Goal: Task Accomplishment & Management: Manage account settings

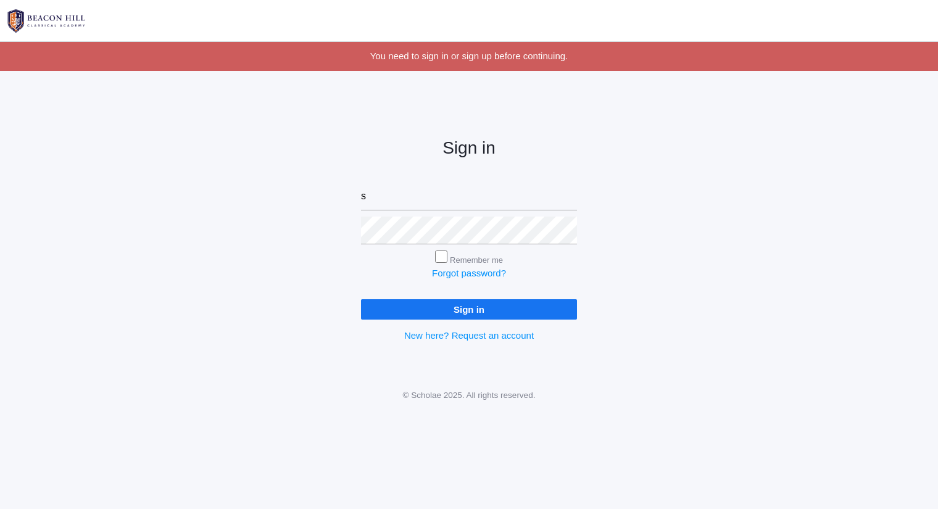
type input "[PERSON_NAME][EMAIL_ADDRESS][DOMAIN_NAME]"
click at [361, 299] on input "Sign in" at bounding box center [469, 309] width 216 height 20
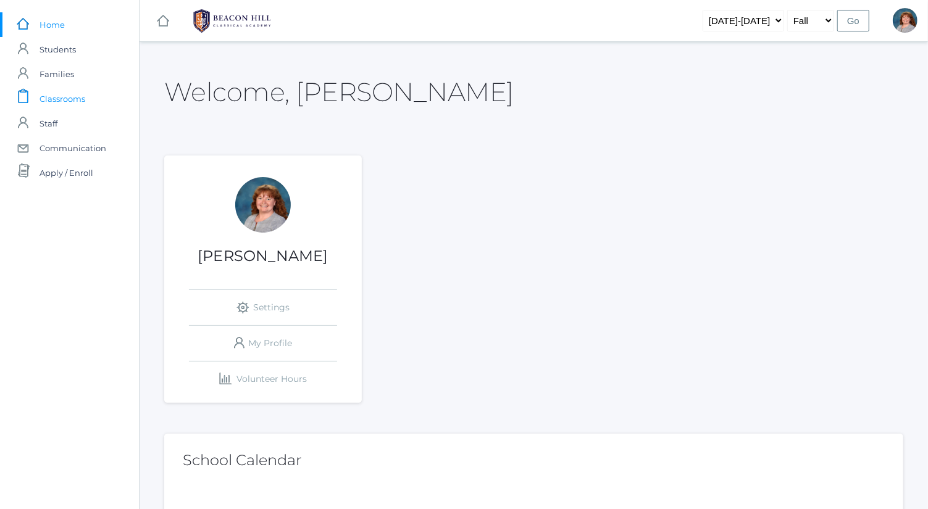
click at [99, 101] on link "icons/clipboard/plain Created with Sketch. Classrooms" at bounding box center [69, 98] width 139 height 25
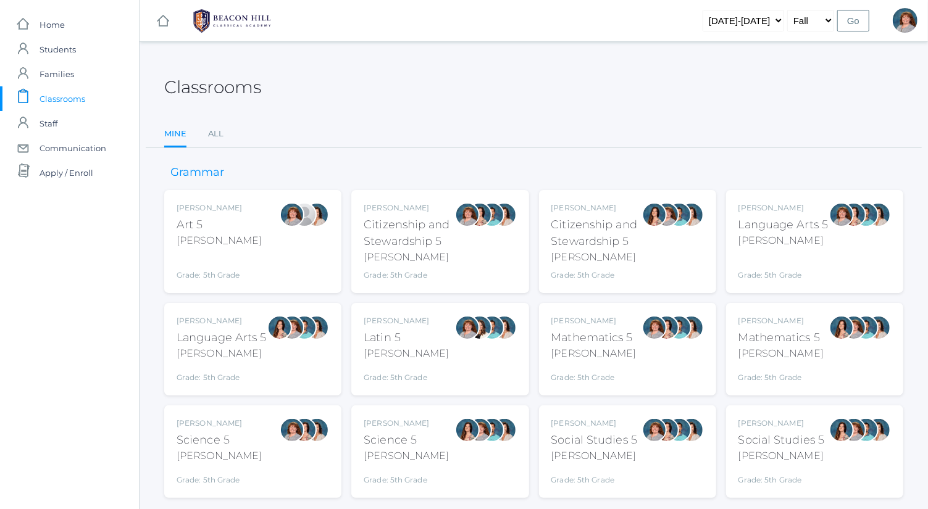
scroll to position [32, 0]
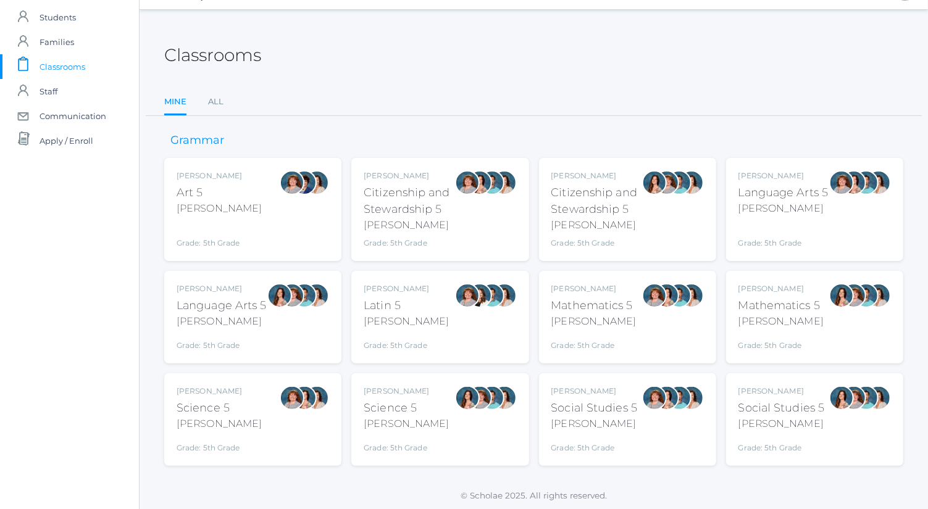
click at [616, 378] on div "Sarah Bence Social Studies 5 Bence Grade: 5th Grade 05SOCS" at bounding box center [627, 419] width 177 height 93
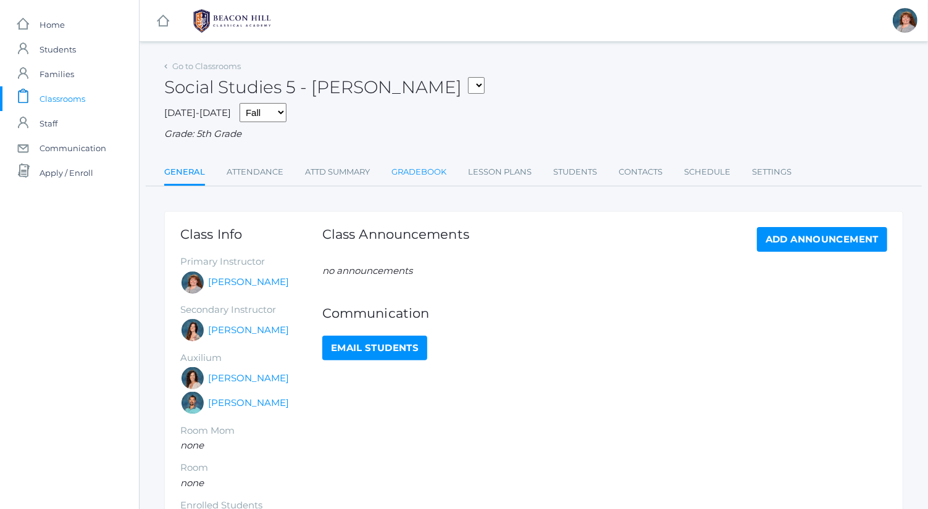
click at [433, 177] on link "Gradebook" at bounding box center [418, 172] width 55 height 25
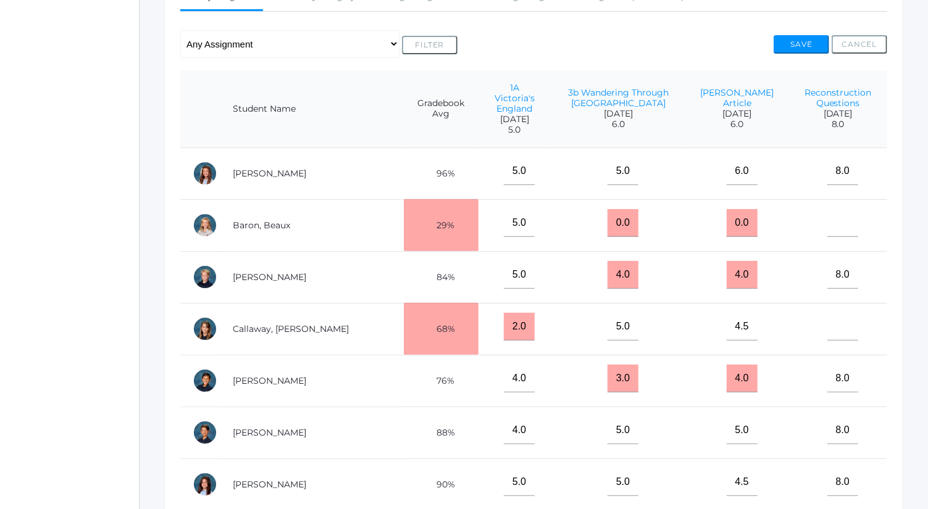
scroll to position [244, 0]
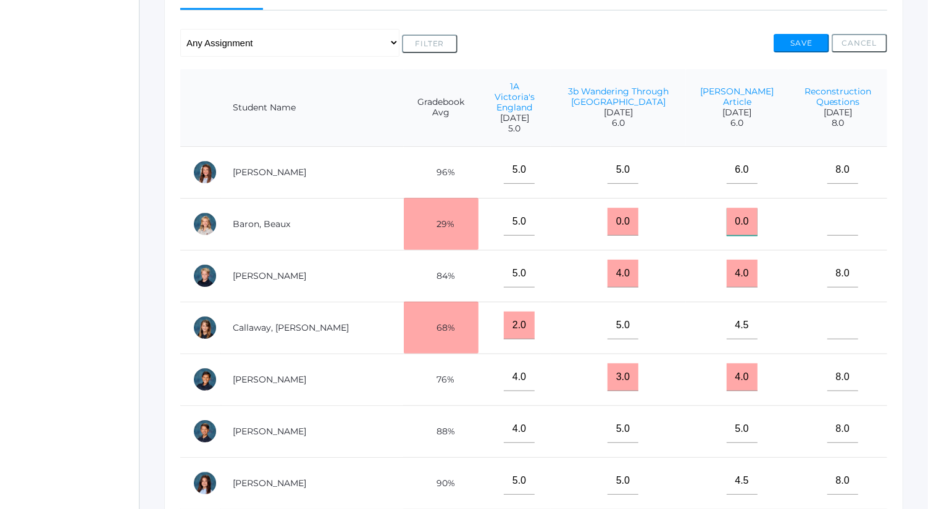
drag, startPoint x: 720, startPoint y: 207, endPoint x: 696, endPoint y: 208, distance: 24.1
click at [727, 208] on input "0.0" at bounding box center [742, 222] width 31 height 28
type input "3"
click at [827, 214] on input"] "text" at bounding box center [842, 222] width 31 height 28
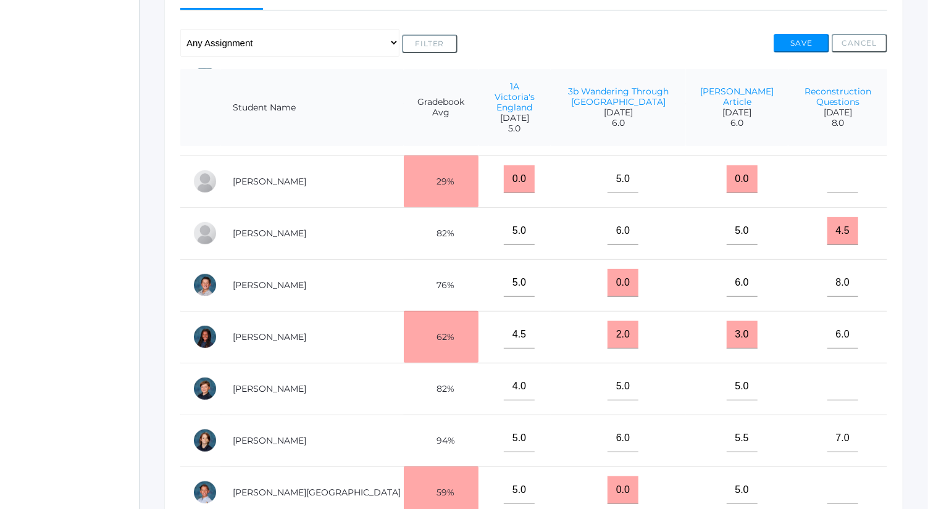
scroll to position [406, 0]
type input"] "8"
click at [829, 476] on input"] "text" at bounding box center [842, 490] width 31 height 28
type input"] "8"
click at [808, 36] on button "Save" at bounding box center [801, 43] width 56 height 19
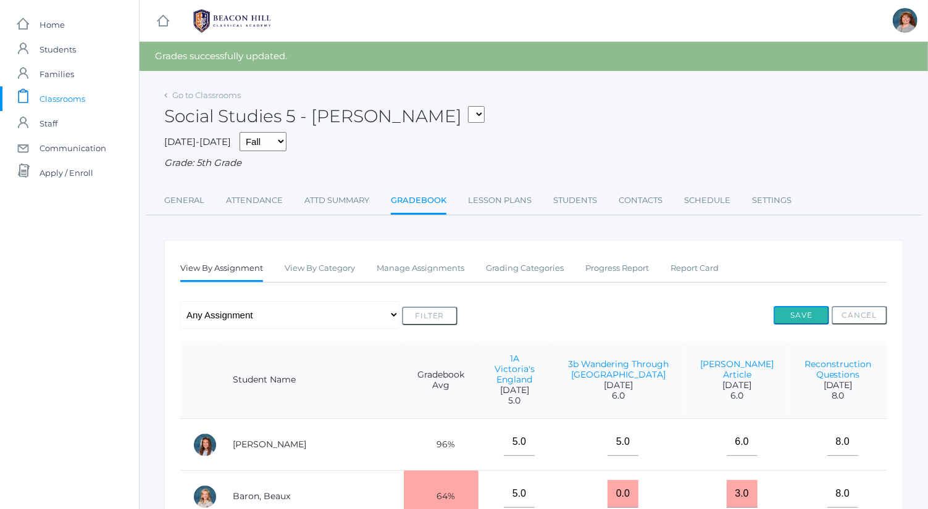
click at [792, 313] on button "Save" at bounding box center [801, 315] width 56 height 19
click at [233, 96] on link "Go to Classrooms" at bounding box center [206, 95] width 69 height 10
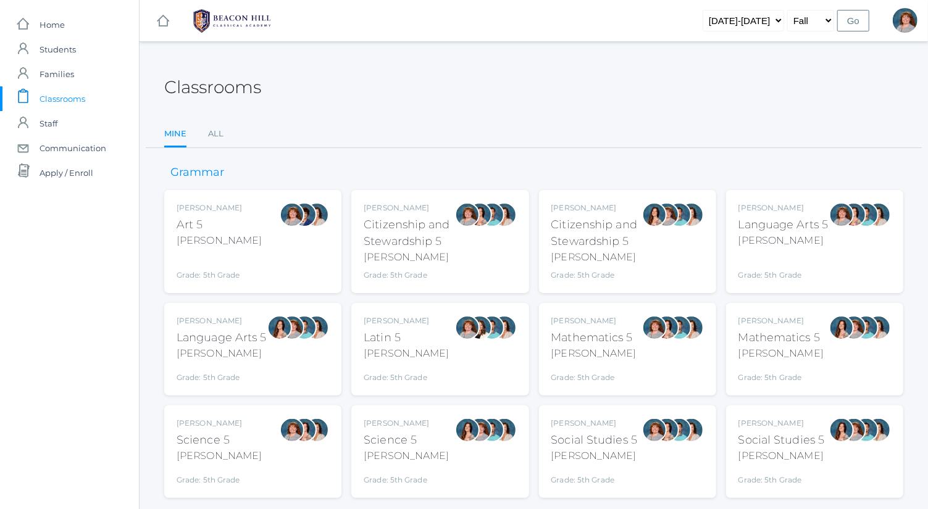
scroll to position [32, 0]
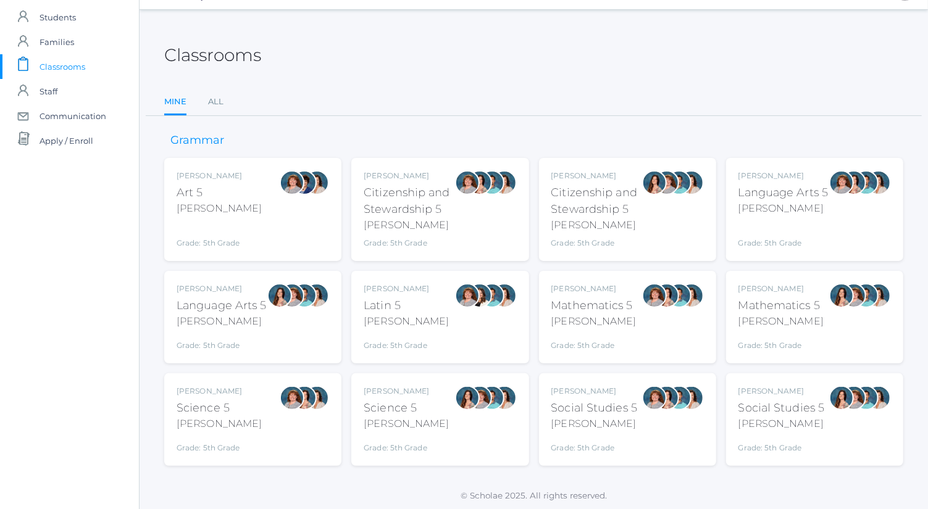
click at [239, 431] on div "Sarah Bence Science 5 Bence Grade: 5th Grade 05SCI" at bounding box center [219, 420] width 85 height 68
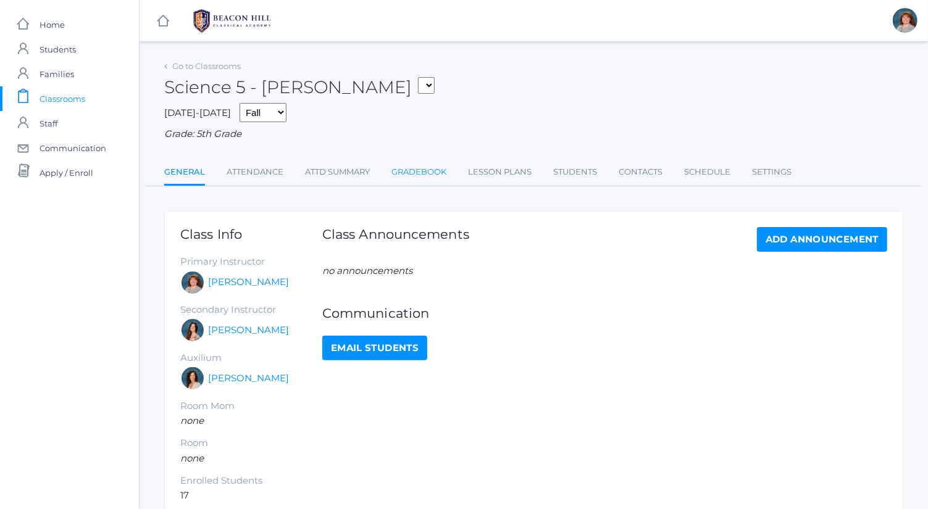
click at [433, 174] on link "Gradebook" at bounding box center [418, 172] width 55 height 25
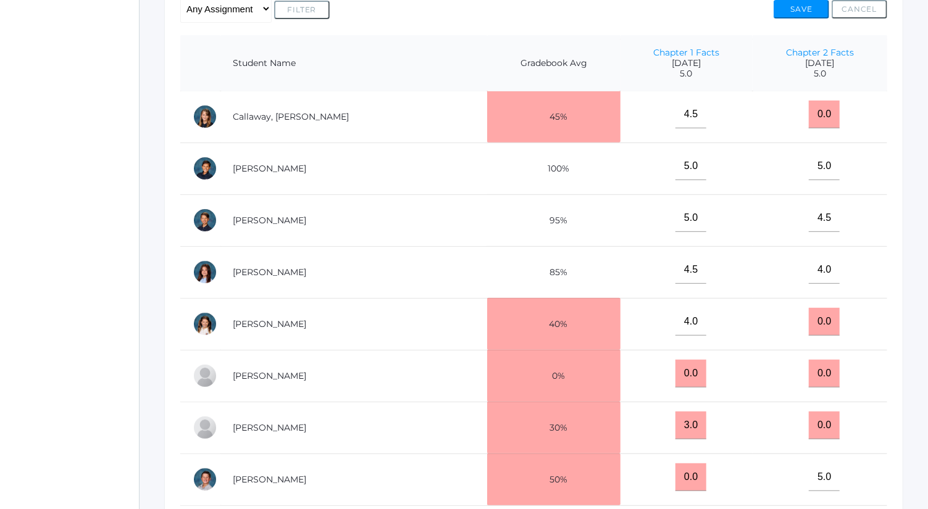
scroll to position [158, 0]
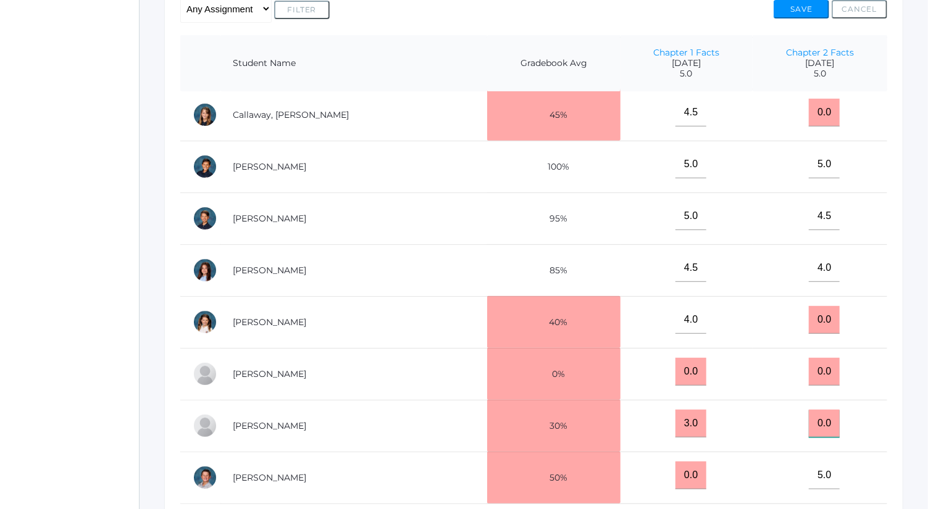
drag, startPoint x: 812, startPoint y: 420, endPoint x: 781, endPoint y: 425, distance: 31.9
click at [781, 425] on td "0.0" at bounding box center [819, 426] width 135 height 52
type input "4.5"
click at [806, 14] on button "Save" at bounding box center [801, 9] width 56 height 19
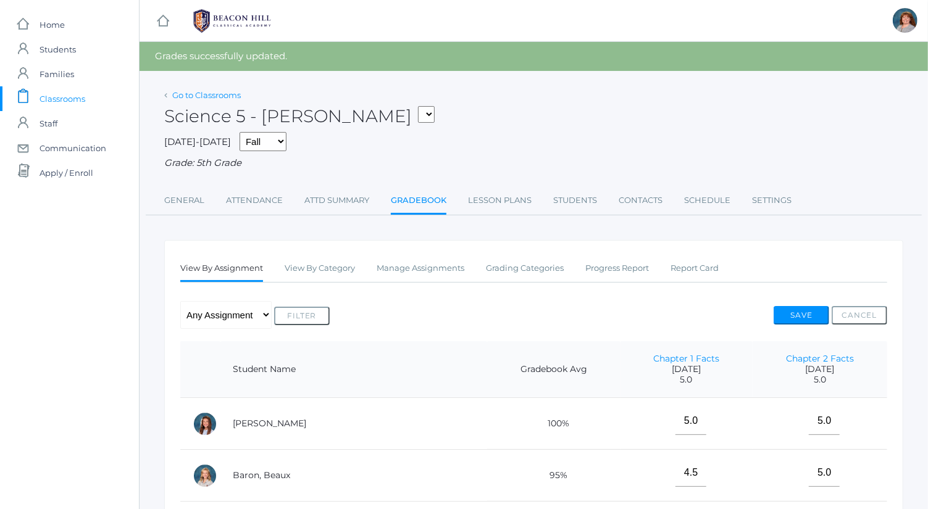
click at [231, 94] on link "Go to Classrooms" at bounding box center [206, 95] width 69 height 10
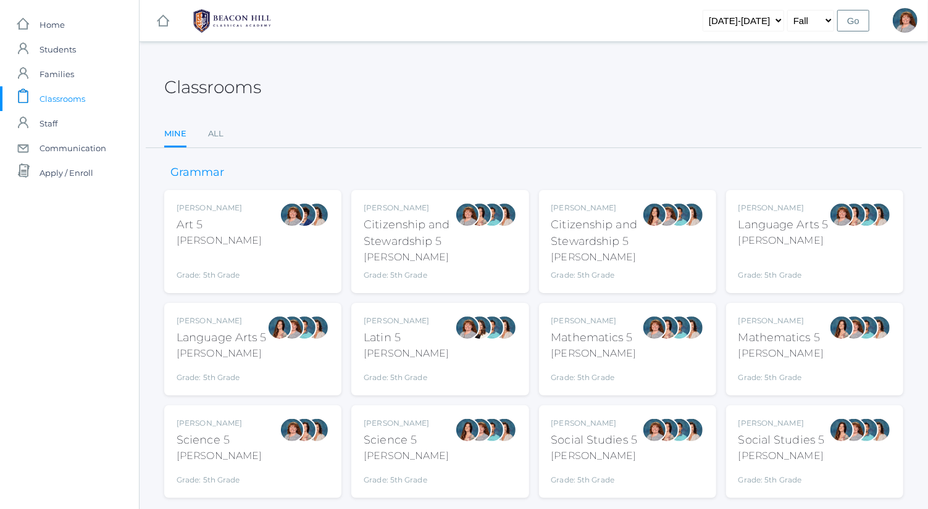
click at [609, 356] on div "[PERSON_NAME]" at bounding box center [593, 353] width 85 height 15
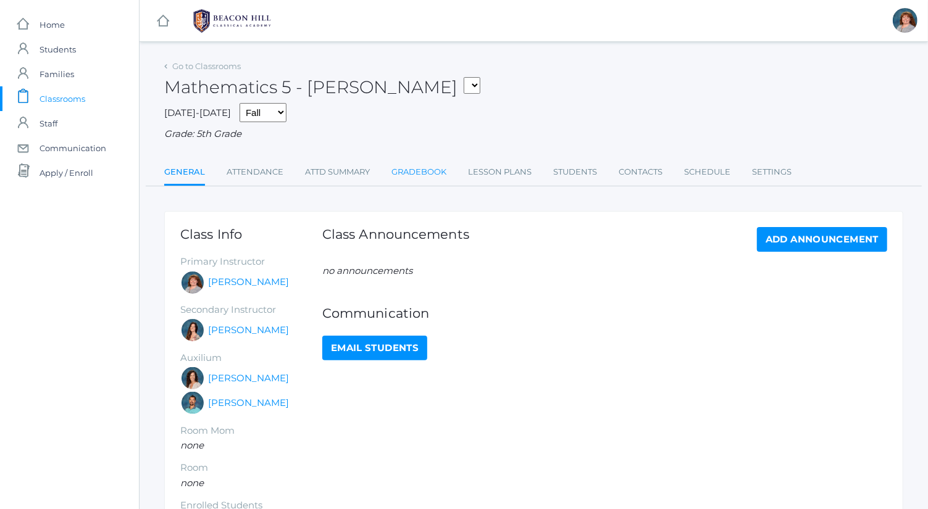
click at [436, 173] on link "Gradebook" at bounding box center [418, 172] width 55 height 25
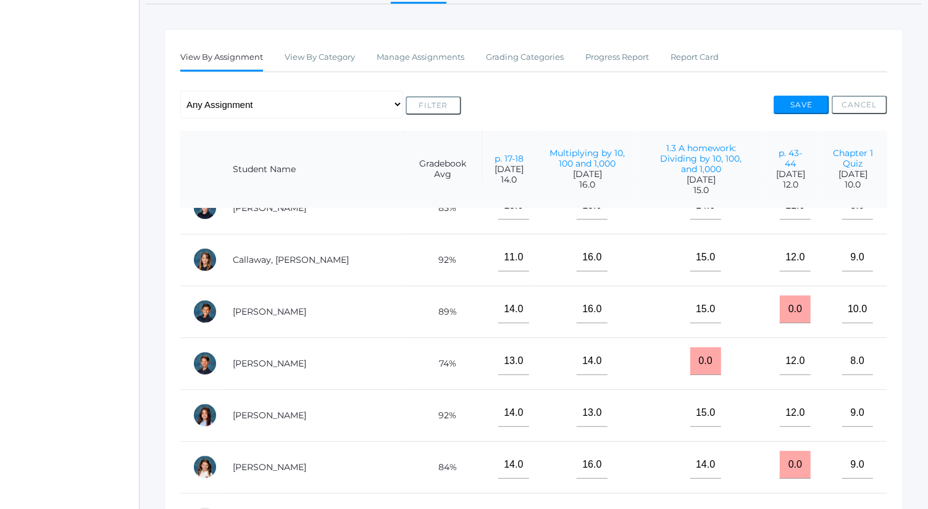
scroll to position [142, 0]
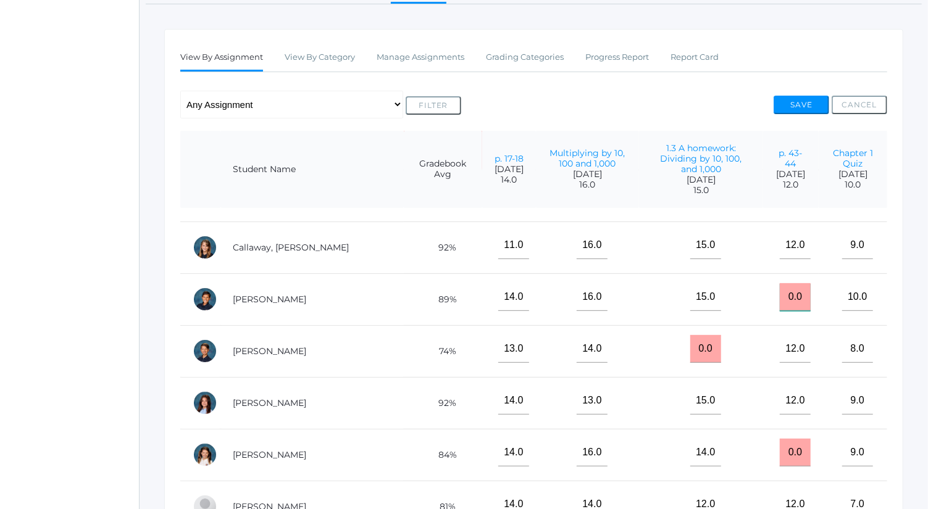
drag, startPoint x: 786, startPoint y: 291, endPoint x: 743, endPoint y: 289, distance: 43.9
click at [743, 289] on tr "Carey, Gunnar 89% 14.0 16.0 15.0 0.0 10.0" at bounding box center [533, 299] width 707 height 52
type input "12"
click at [795, 104] on button "Save" at bounding box center [801, 105] width 56 height 19
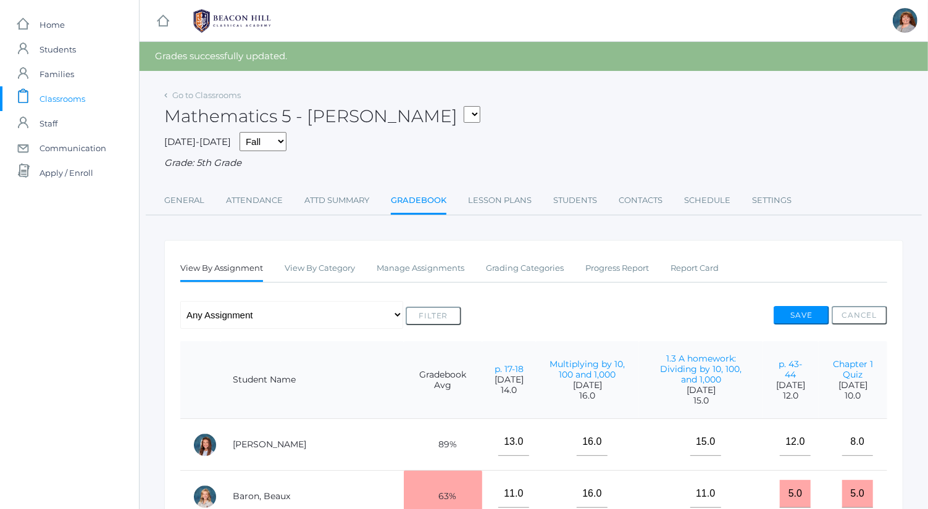
click at [464, 263] on ul "View By Assignment View By Category Manage Assignments Grading Categories Progr…" at bounding box center [533, 269] width 707 height 27
click at [451, 265] on link "Manage Assignments" at bounding box center [421, 268] width 88 height 25
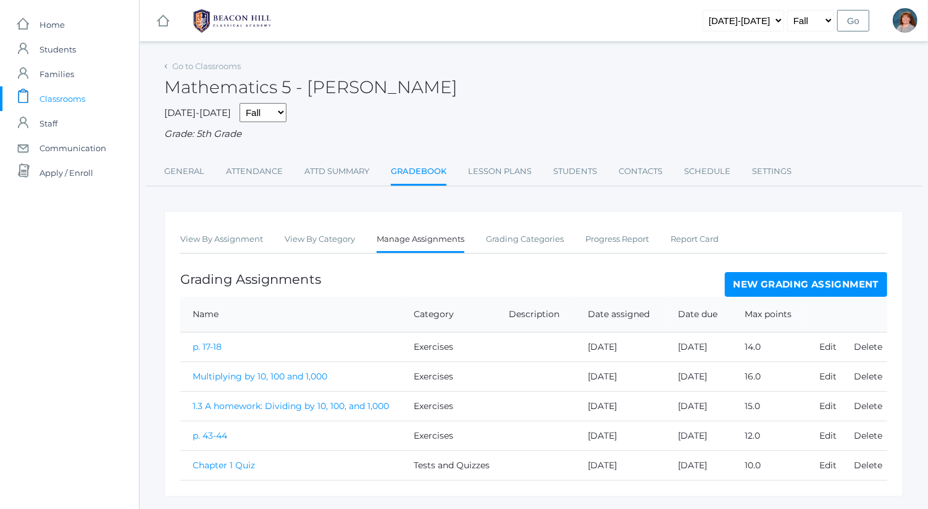
click at [760, 279] on link "New Grading Assignment" at bounding box center [806, 284] width 162 height 25
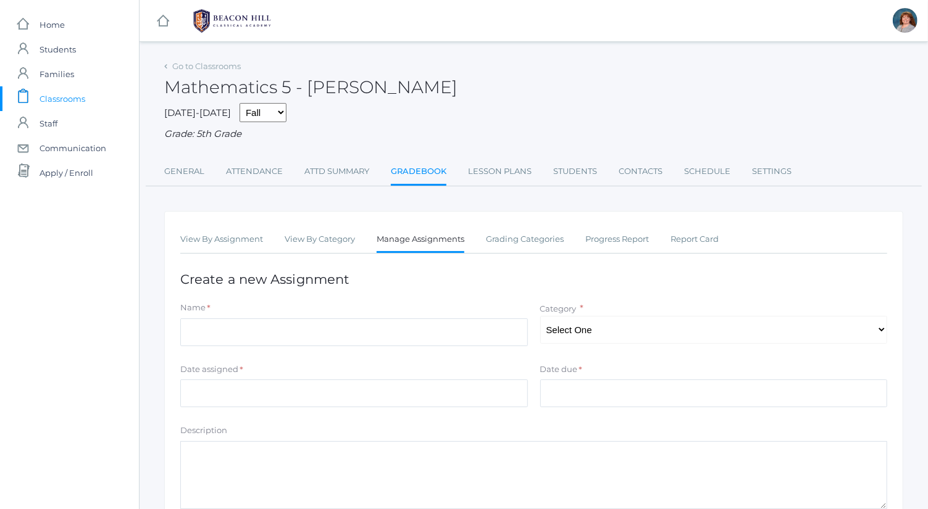
click at [373, 347] on div "Name *" at bounding box center [354, 326] width 360 height 49
click at [373, 343] on input "Name" at bounding box center [354, 333] width 348 height 28
type input "p. 73-74"
click at [622, 320] on select "Select One Exercises Tests and Quizzes Participation" at bounding box center [714, 330] width 348 height 28
select select "1039"
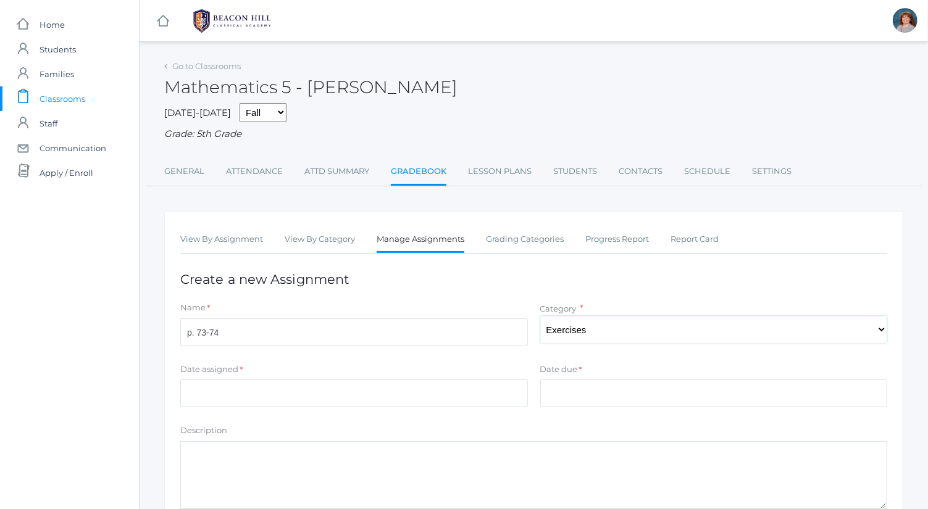
click at [540, 316] on select "Select One Exercises Tests and Quizzes Participation" at bounding box center [714, 330] width 348 height 28
click at [397, 394] on input "Date assigned" at bounding box center [354, 394] width 348 height 28
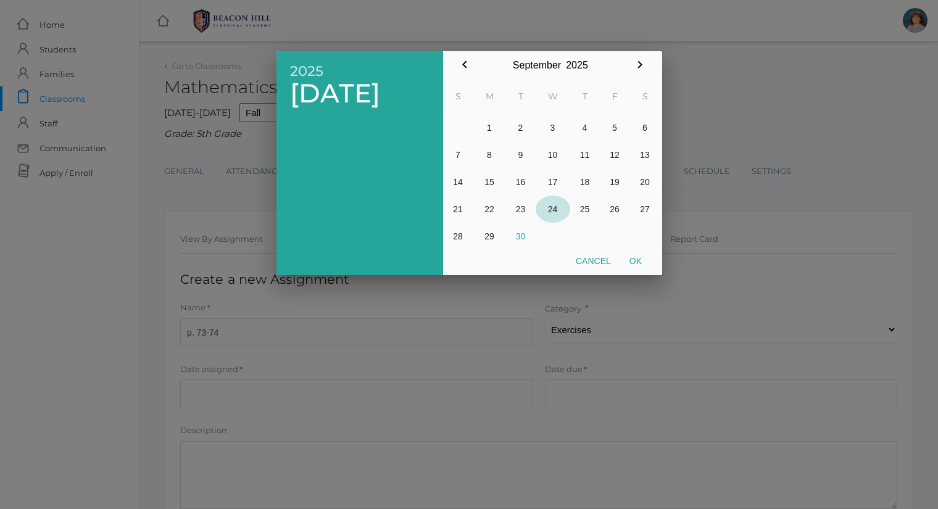
click at [552, 211] on button "24" at bounding box center [553, 209] width 35 height 27
click at [627, 260] on button "Ok" at bounding box center [635, 261] width 31 height 22
type input "2025-09-24"
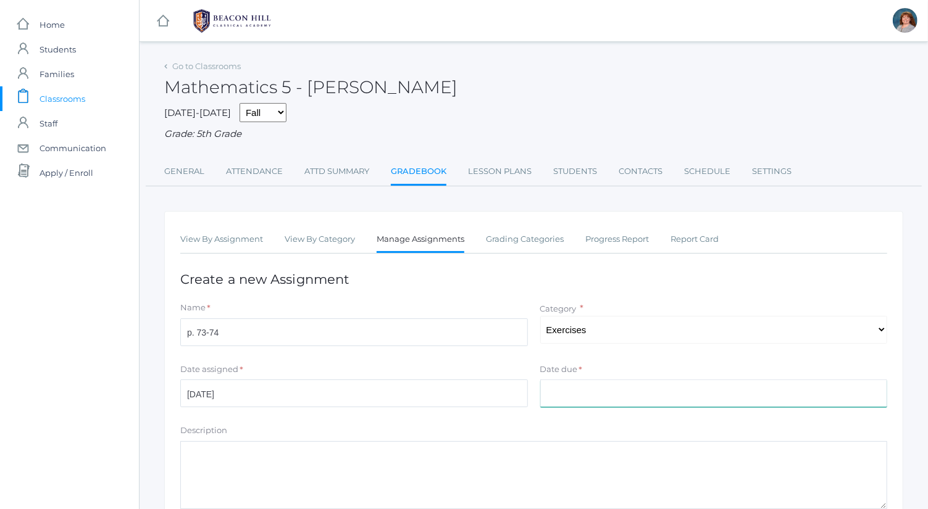
click at [627, 383] on input "Date due" at bounding box center [714, 394] width 348 height 28
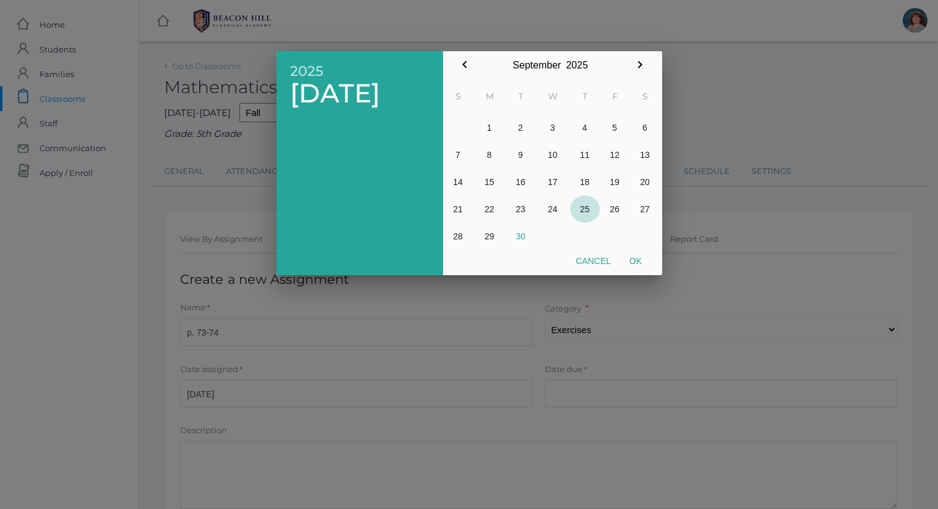
click at [598, 207] on button "25" at bounding box center [585, 209] width 30 height 27
click at [644, 273] on div "Cancel Ok" at bounding box center [553, 262] width 198 height 25
click at [644, 264] on button "Ok" at bounding box center [635, 261] width 31 height 22
type input "2025-09-25"
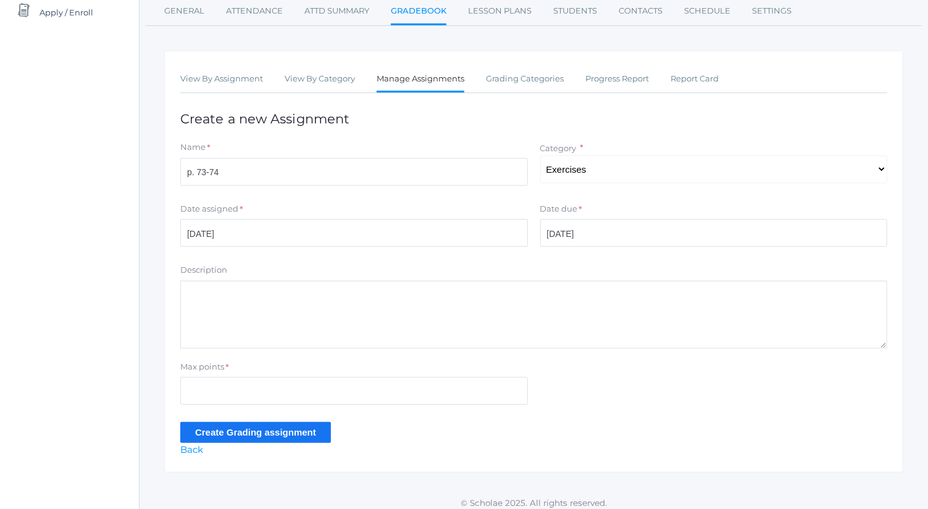
scroll to position [163, 0]
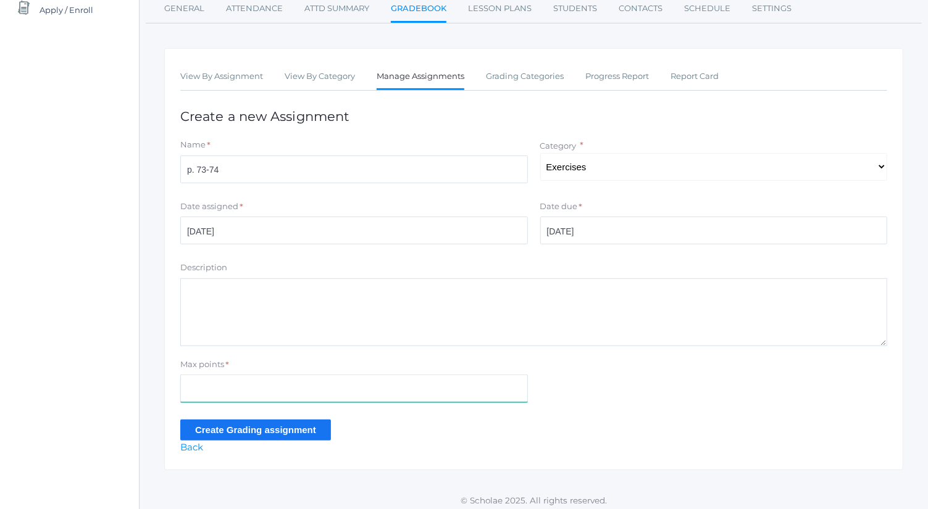
click at [322, 388] on input "Max points" at bounding box center [354, 389] width 348 height 28
type input "12"
click at [299, 426] on input "Create Grading assignment" at bounding box center [255, 430] width 151 height 20
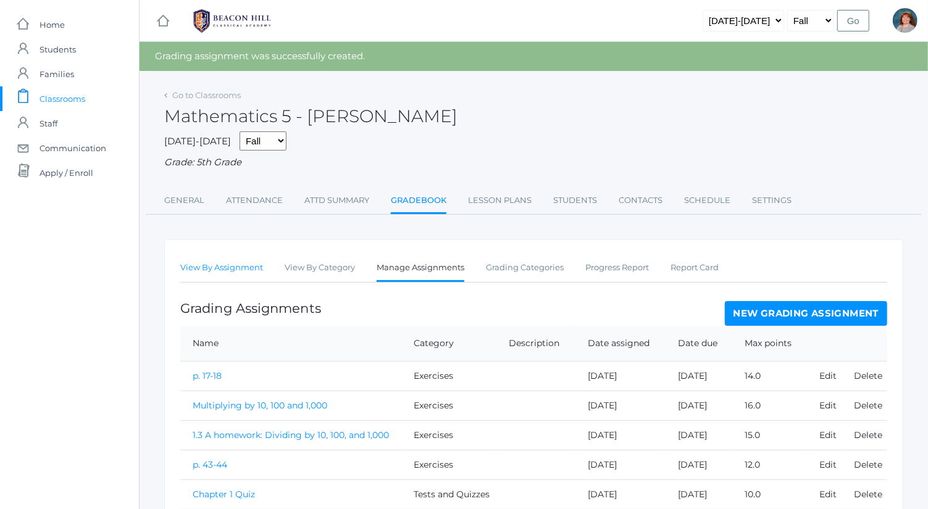
click at [231, 257] on link "View By Assignment" at bounding box center [221, 268] width 83 height 25
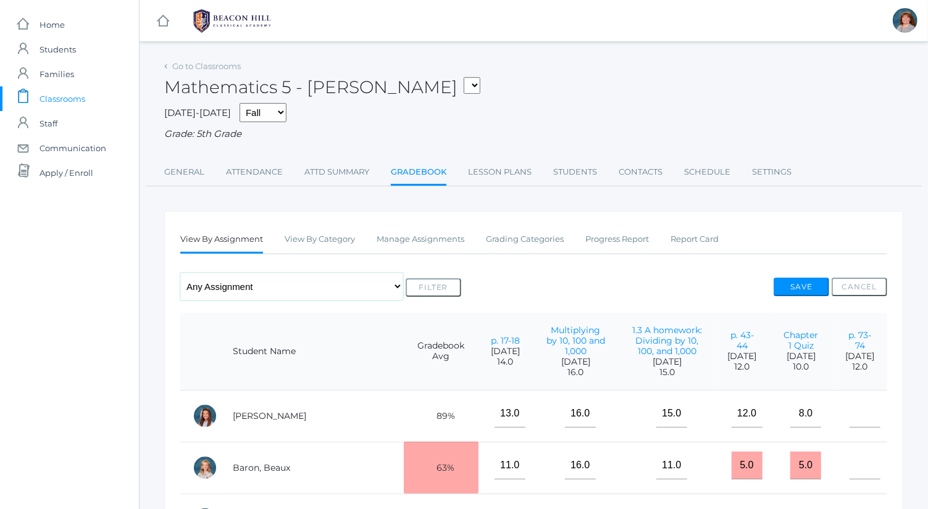
click at [267, 287] on select "Any Assignment Category: Exercises - p. 17-18 - Multiplying by 10, 100 and 1,00…" at bounding box center [291, 287] width 223 height 28
select select "10123"
click at [180, 273] on select "Any Assignment Category: Exercises - p. 17-18 - Multiplying by 10, 100 and 1,00…" at bounding box center [291, 287] width 223 height 28
click at [435, 294] on button "Filter" at bounding box center [434, 287] width 56 height 19
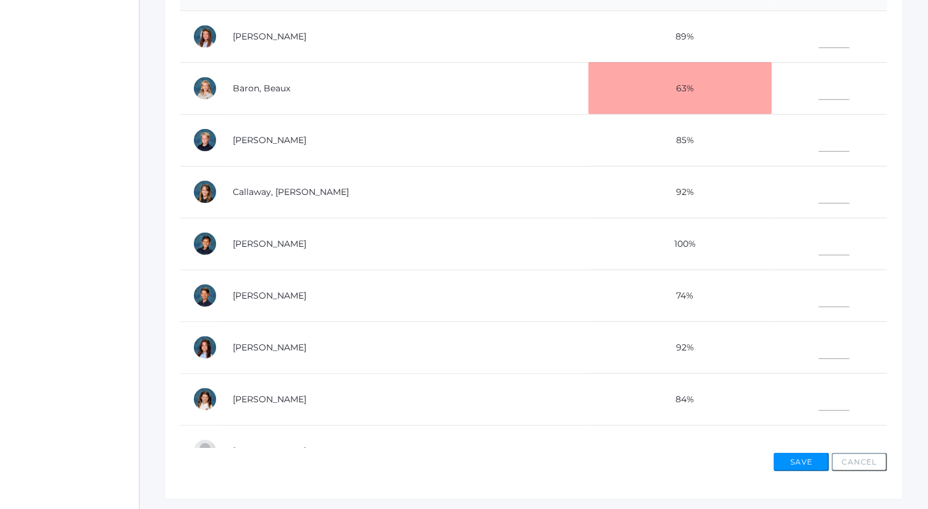
scroll to position [354, 0]
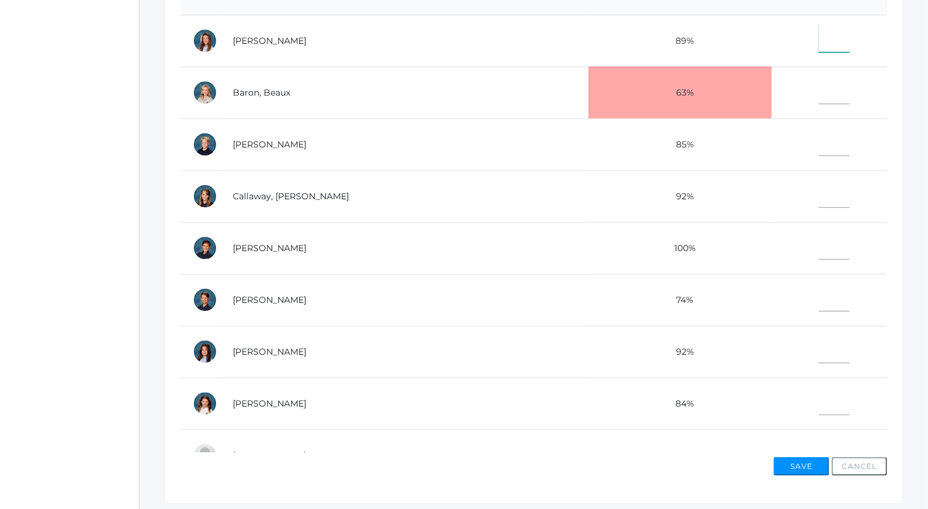
click at [819, 43] on input"] "text" at bounding box center [834, 39] width 31 height 28
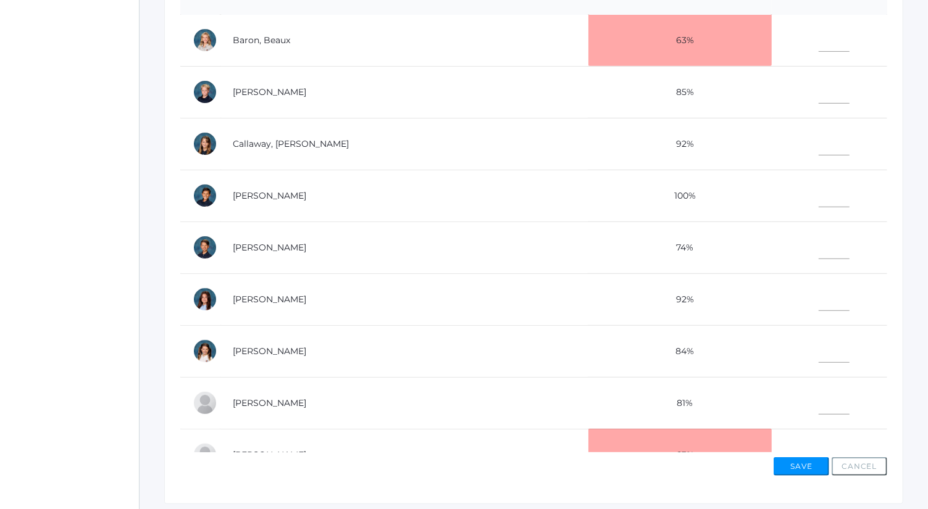
scroll to position [53, 0]
type input"] "12"
click at [819, 88] on input"] "text" at bounding box center [834, 89] width 31 height 28
type input"] "7"
click at [819, 188] on input"] "text" at bounding box center [834, 193] width 31 height 28
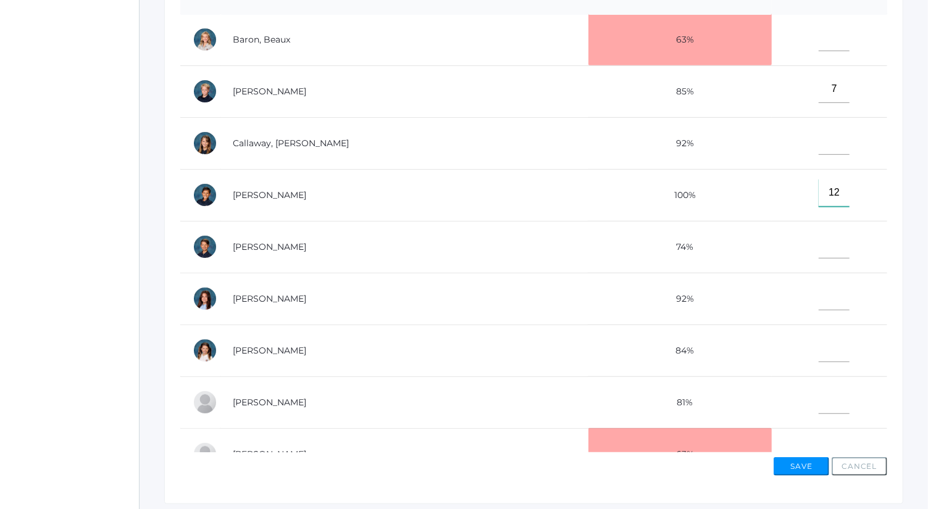
type input"] "12"
click at [819, 38] on input"] "text" at bounding box center [834, 37] width 31 height 28
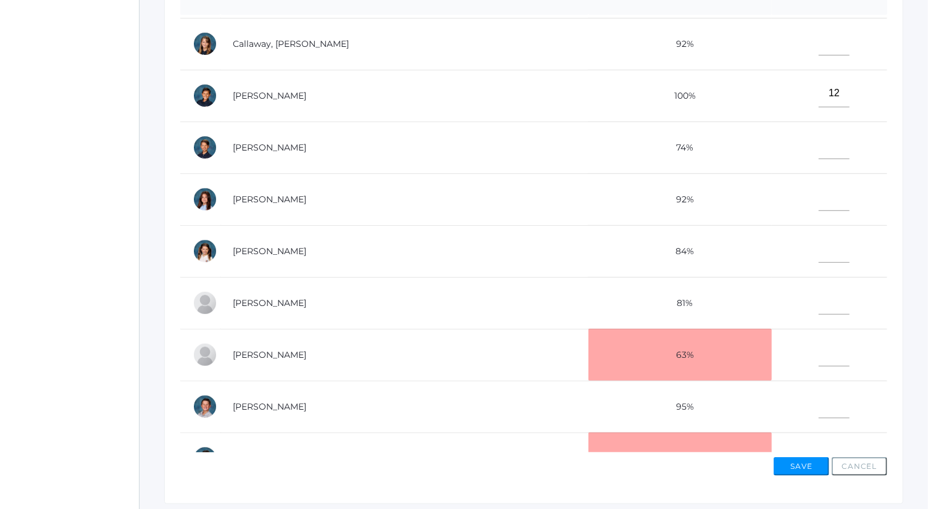
scroll to position [153, 0]
type input"] "10"
click at [819, 34] on input"] "text" at bounding box center [834, 41] width 31 height 28
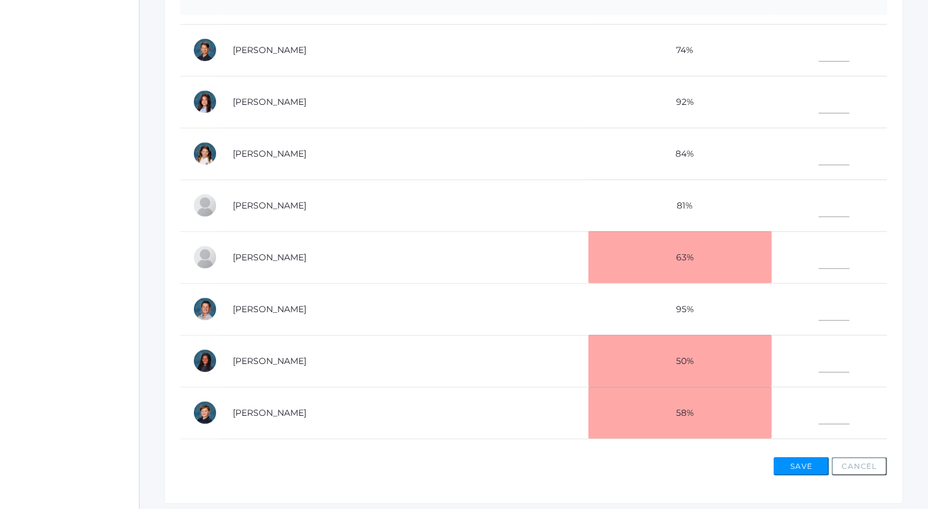
scroll to position [255, 0]
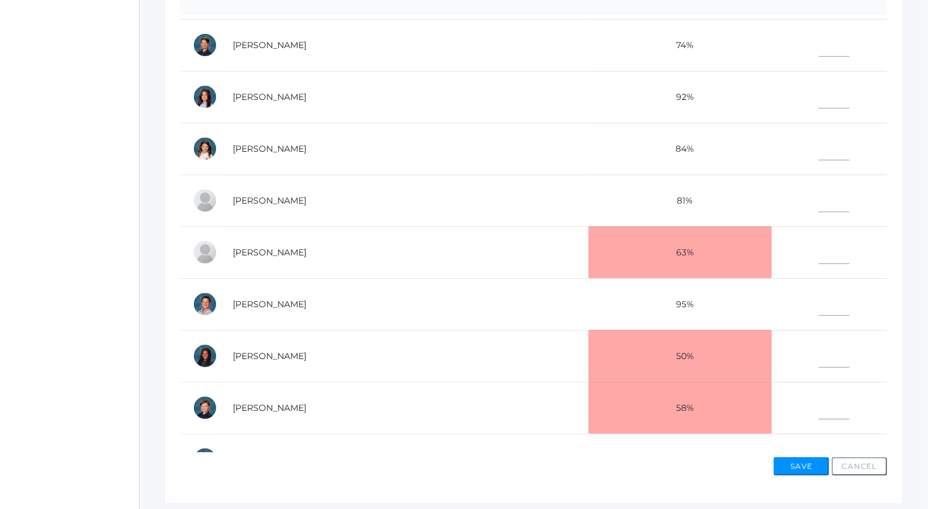
type input"] "8"
click at [819, 98] on input"] "text" at bounding box center [834, 95] width 31 height 28
type input"] "3"
click at [819, 38] on input"] "text" at bounding box center [834, 43] width 31 height 28
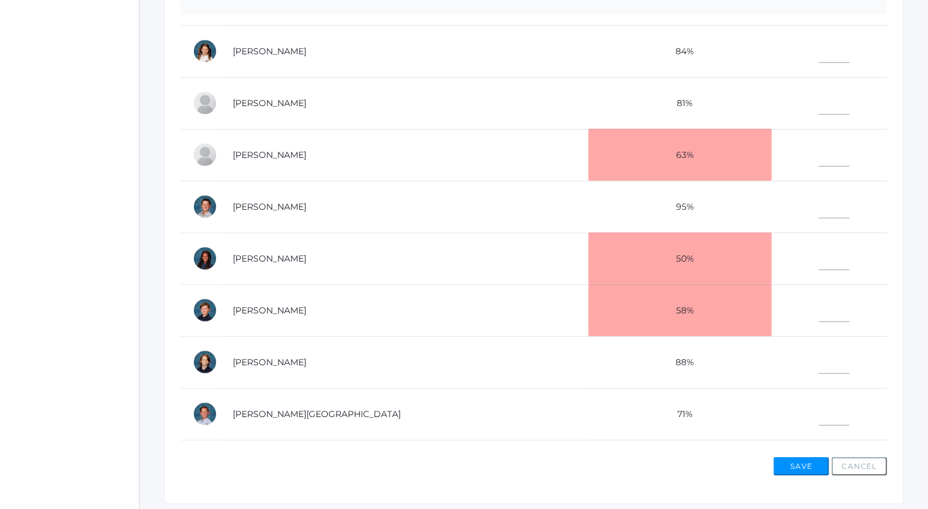
scroll to position [356, 0]
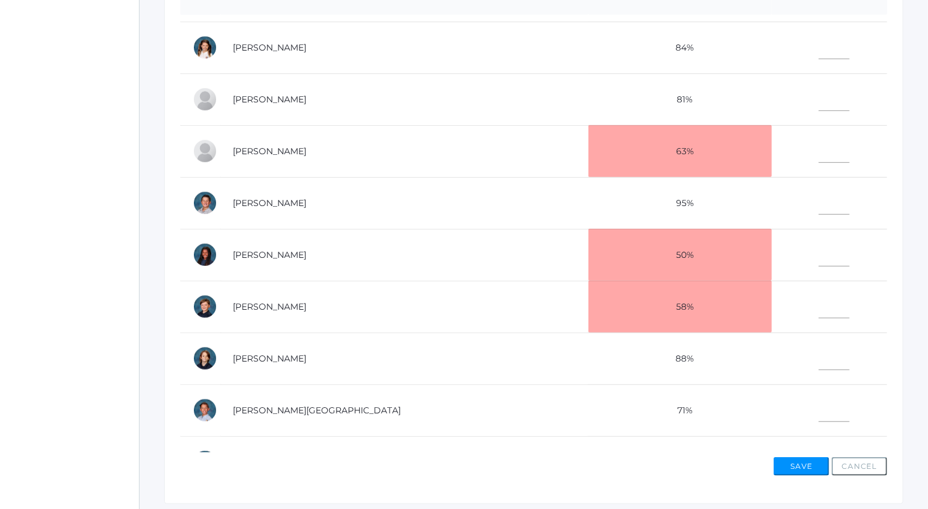
type input"] "9"
click at [819, 350] on input"] "text" at bounding box center [834, 357] width 31 height 28
type input"] "6"
click at [819, 198] on input"] "text" at bounding box center [834, 201] width 31 height 28
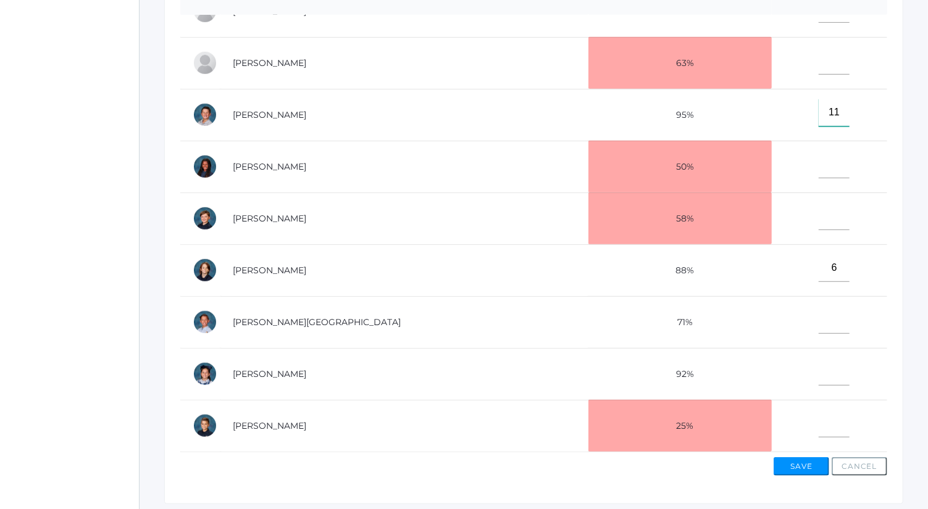
type input"] "11"
click at [819, 358] on input"] "text" at bounding box center [834, 372] width 31 height 28
type input"] "3"
type input"] "2"
click at [806, 462] on button "Save" at bounding box center [801, 466] width 56 height 19
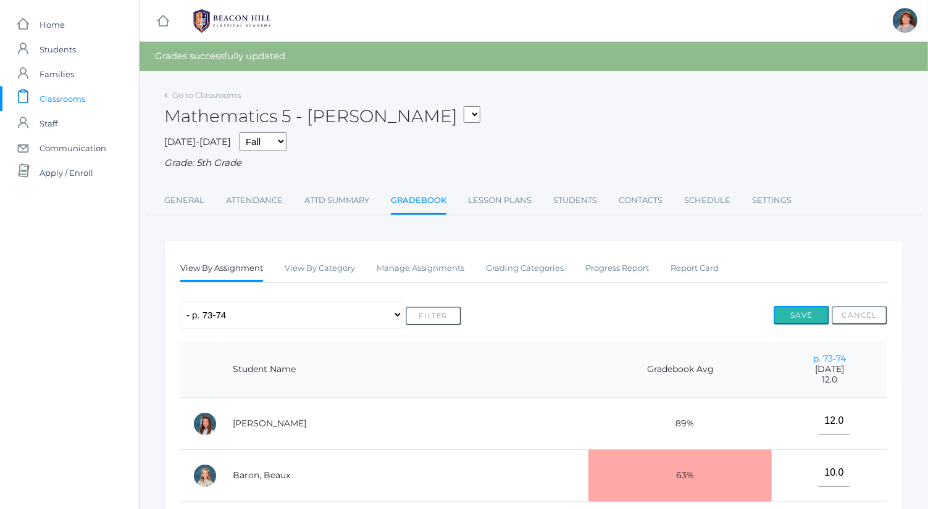
click at [820, 310] on button "Save" at bounding box center [801, 315] width 56 height 19
click at [229, 88] on div "Mathematics 5 - [PERSON_NAME] 05ART - Art 5 [PERSON_NAME] 05CITIZEN - Citizensh…" at bounding box center [533, 109] width 739 height 46
click at [232, 93] on link "Go to Classrooms" at bounding box center [206, 95] width 69 height 10
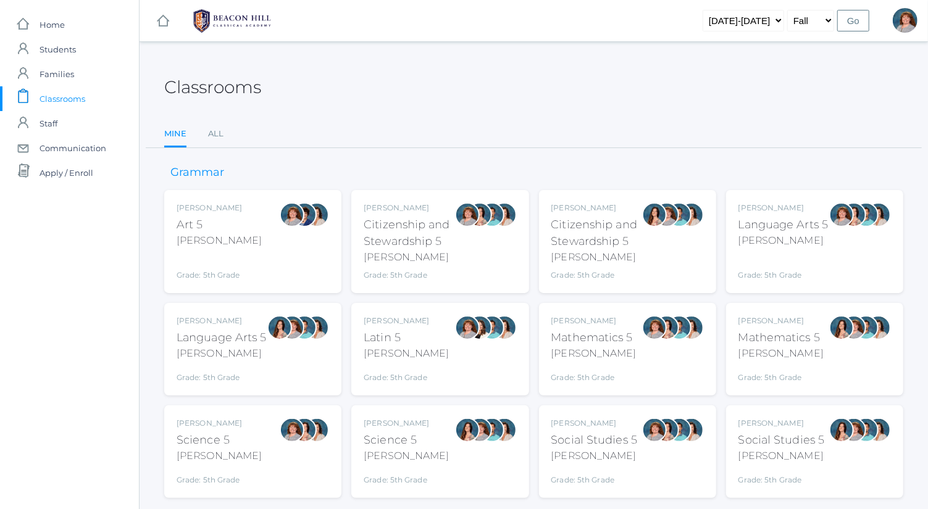
scroll to position [32, 0]
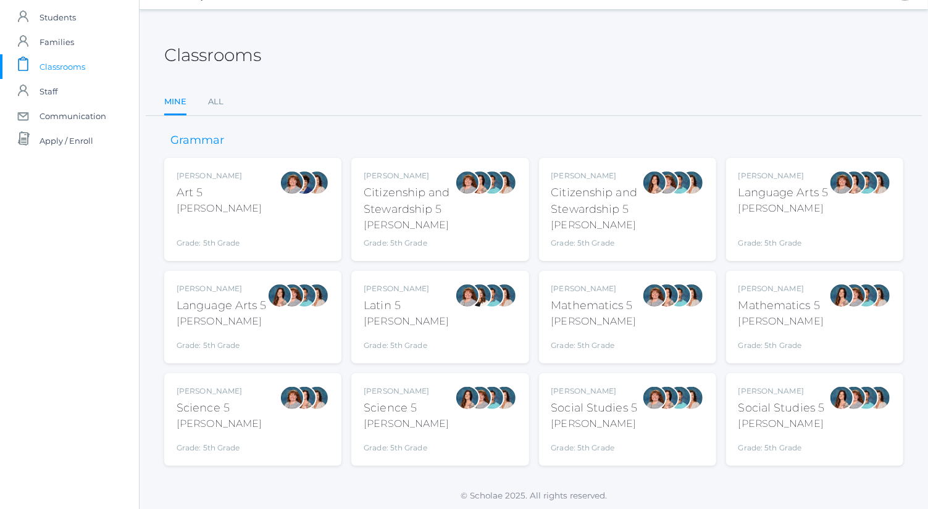
click at [828, 205] on div "[PERSON_NAME] Language Arts 5 [PERSON_NAME] Grade: 5th Grade 05LA" at bounding box center [814, 209] width 152 height 78
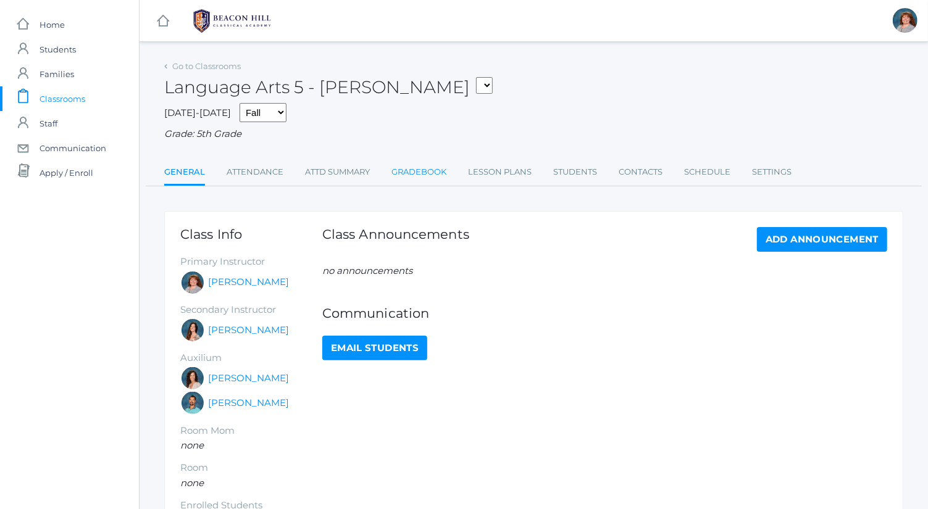
click at [430, 169] on link "Gradebook" at bounding box center [418, 172] width 55 height 25
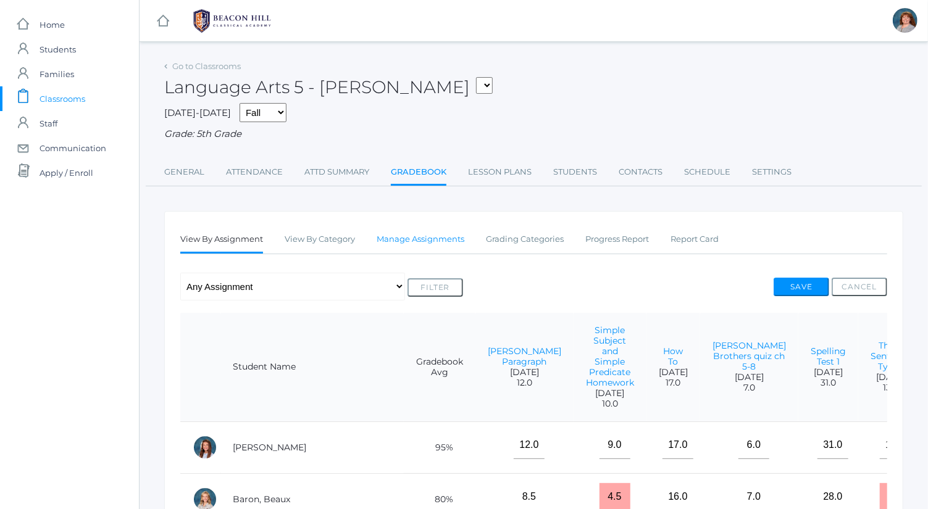
click at [431, 238] on link "Manage Assignments" at bounding box center [421, 239] width 88 height 25
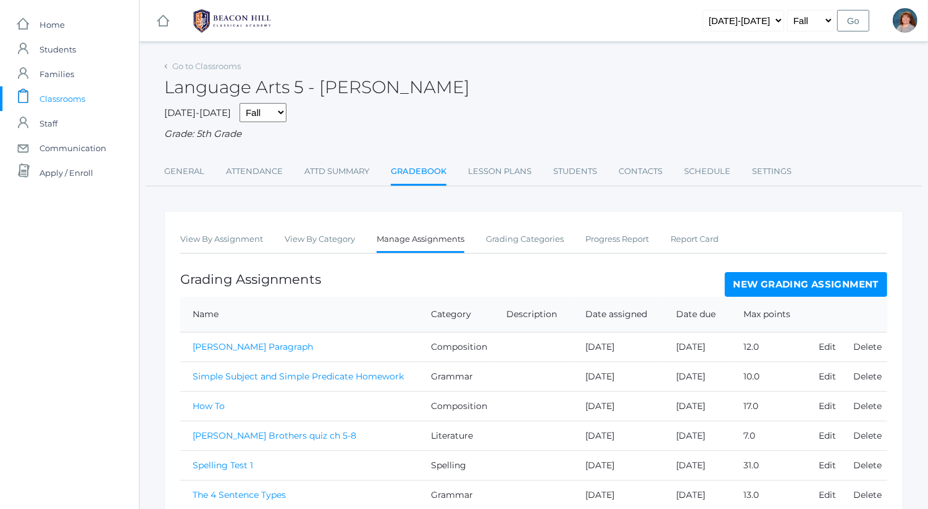
click at [824, 285] on link "New Grading Assignment" at bounding box center [806, 284] width 162 height 25
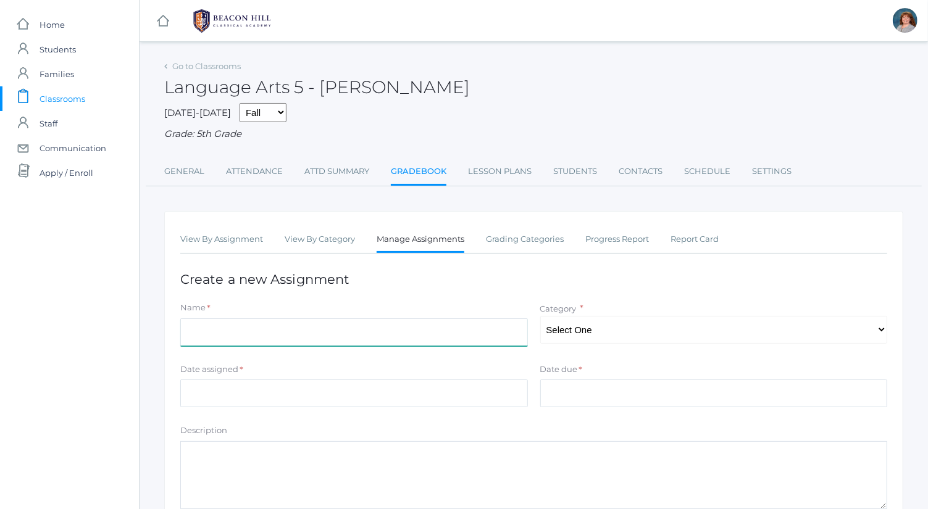
click at [442, 328] on input "Name" at bounding box center [354, 333] width 348 height 28
type input "Magician's Nephew quiz ch. 3-4"
click at [585, 347] on div "Name * Magician's Nephew quiz ch. 3-4 Category * Select One Spelling Compositio…" at bounding box center [533, 326] width 719 height 49
click at [596, 325] on select "Select One Spelling Composition Grammar Literature Memory" at bounding box center [714, 330] width 348 height 28
select select "1036"
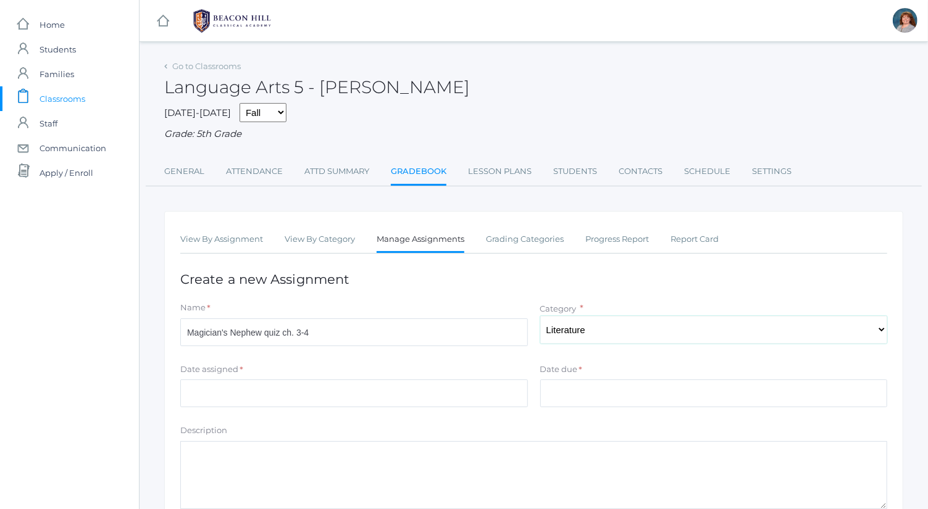
click at [540, 316] on select "Select One Spelling Composition Grammar Literature Memory" at bounding box center [714, 330] width 348 height 28
click at [443, 369] on div "Date assigned *" at bounding box center [354, 372] width 348 height 17
click at [451, 380] on input "Date assigned" at bounding box center [354, 394] width 348 height 28
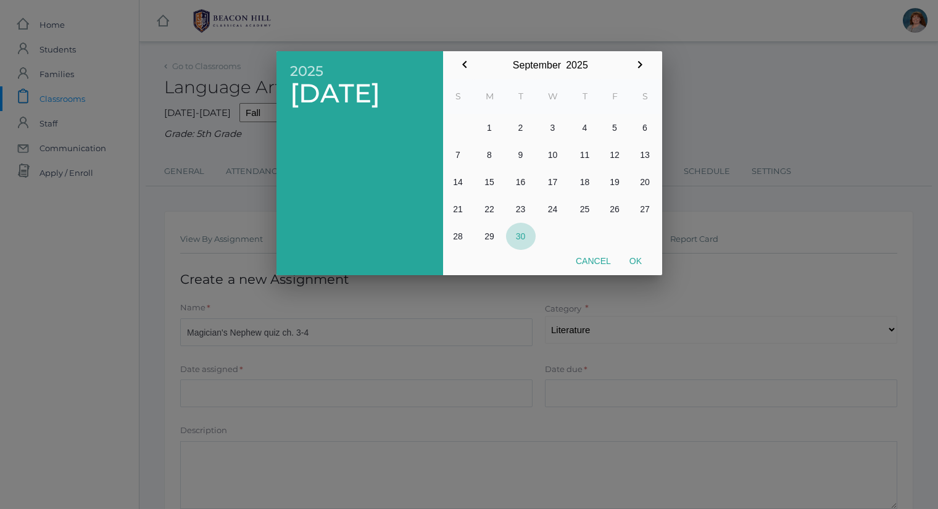
click at [519, 238] on button "30" at bounding box center [521, 236] width 30 height 27
click at [636, 260] on button "Ok" at bounding box center [635, 261] width 31 height 22
type input "[DATE]"
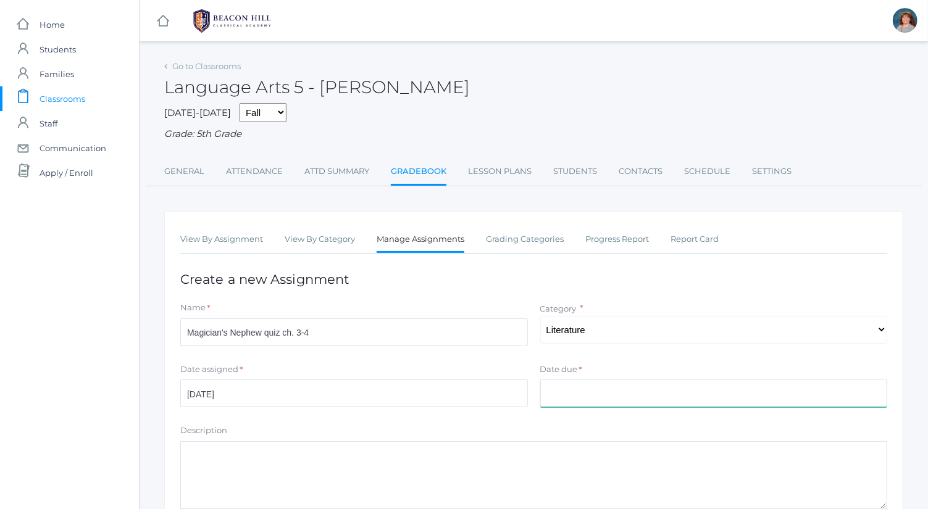
click at [640, 386] on input "Date due" at bounding box center [714, 394] width 348 height 28
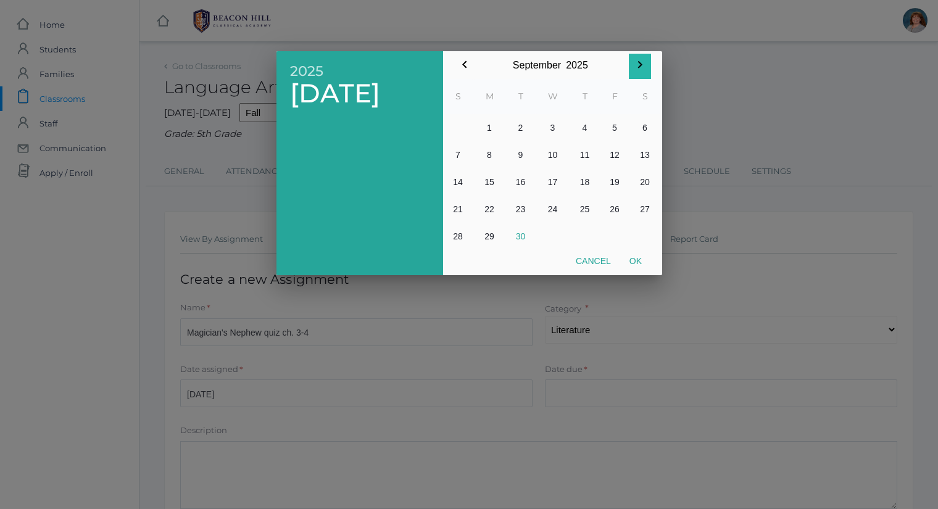
click at [644, 71] on icon "button" at bounding box center [640, 64] width 15 height 15
click at [557, 128] on button "1" at bounding box center [553, 127] width 35 height 27
click at [638, 258] on button "Ok" at bounding box center [635, 261] width 31 height 22
type input "[DATE]"
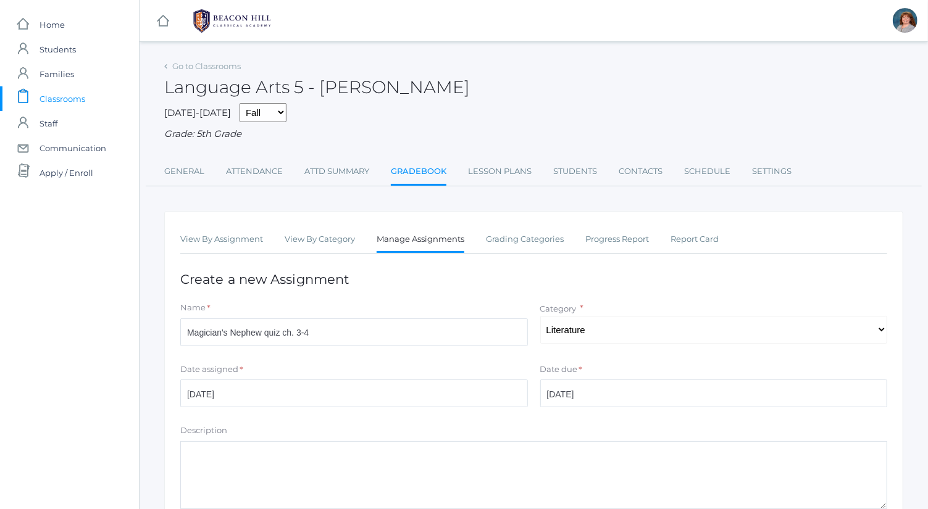
scroll to position [167, 0]
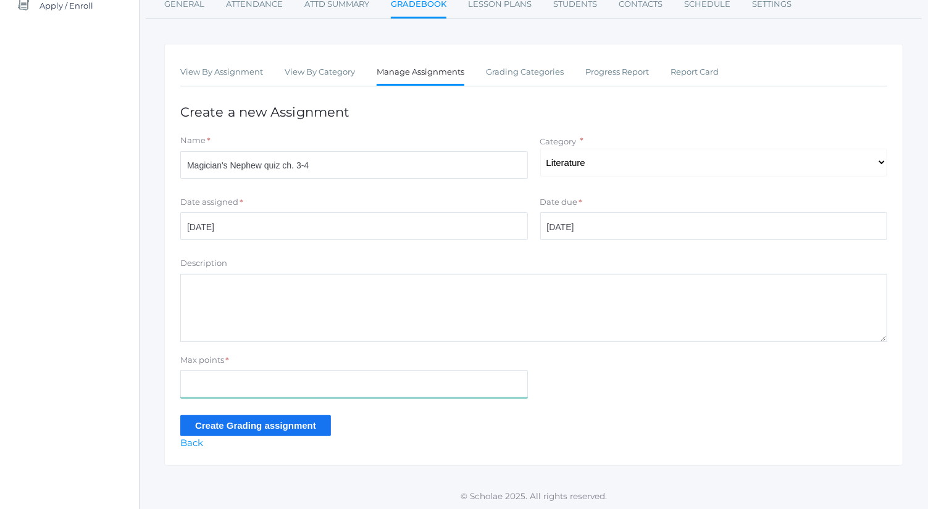
click at [372, 377] on input "Max points" at bounding box center [354, 384] width 348 height 28
type input "7"
click at [279, 421] on input "Create Grading assignment" at bounding box center [255, 425] width 151 height 20
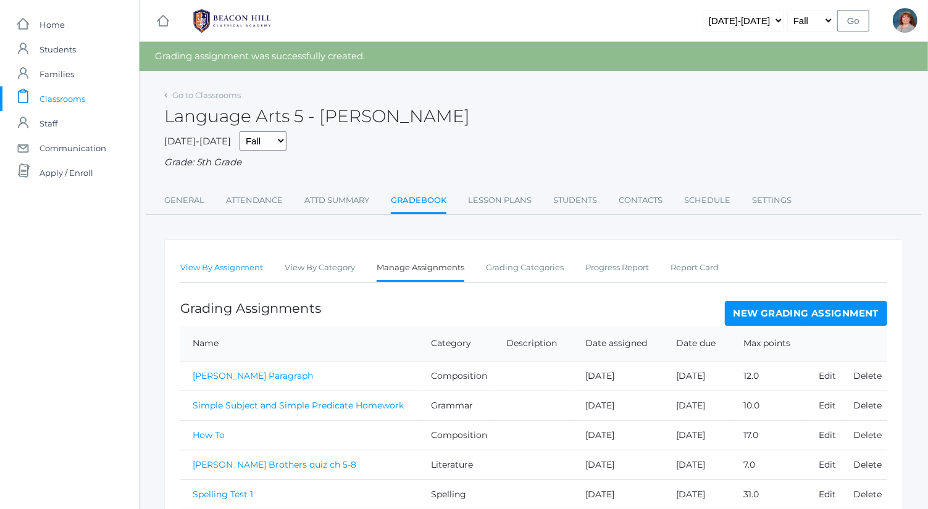
click at [244, 269] on link "View By Assignment" at bounding box center [221, 268] width 83 height 25
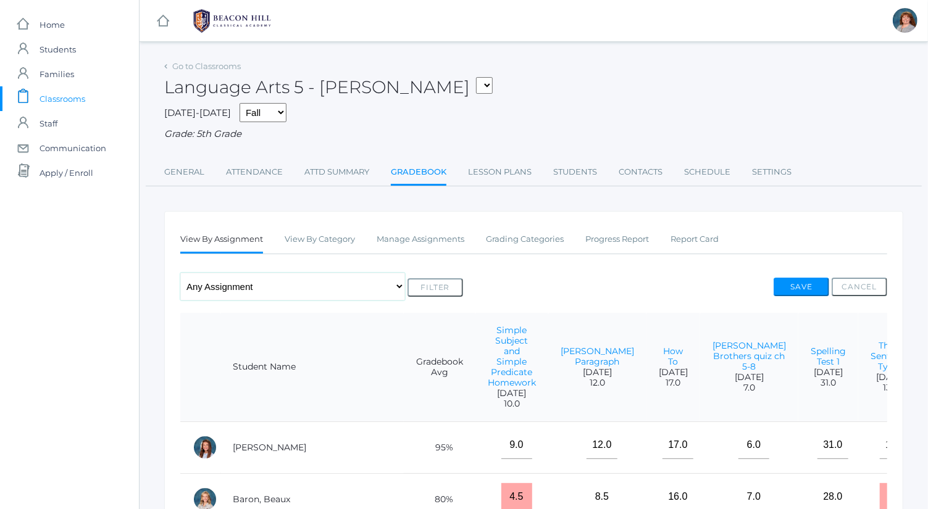
click at [284, 297] on select "Any Assignment Category: Composition - Orca Whale Paragraph - How To - [PERSON_…" at bounding box center [292, 287] width 225 height 28
select select "10124"
click at [180, 273] on select "Any Assignment Category: Composition - Orca Whale Paragraph - How To - [PERSON_…" at bounding box center [292, 287] width 225 height 28
click at [448, 287] on button "Filter" at bounding box center [435, 287] width 56 height 19
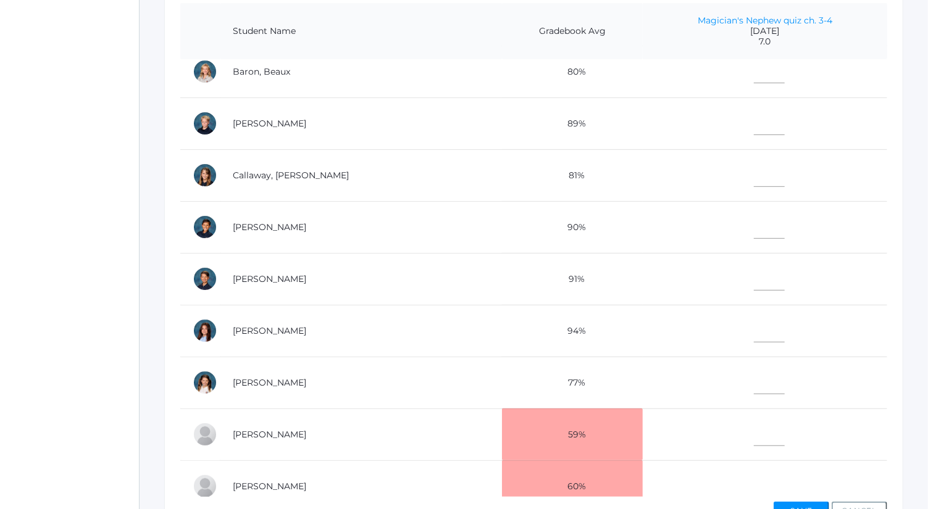
scroll to position [64, 0]
click at [754, 119] on input"] "text" at bounding box center [769, 123] width 31 height 28
type input"] "7"
click at [754, 78] on input"] "text" at bounding box center [769, 71] width 31 height 28
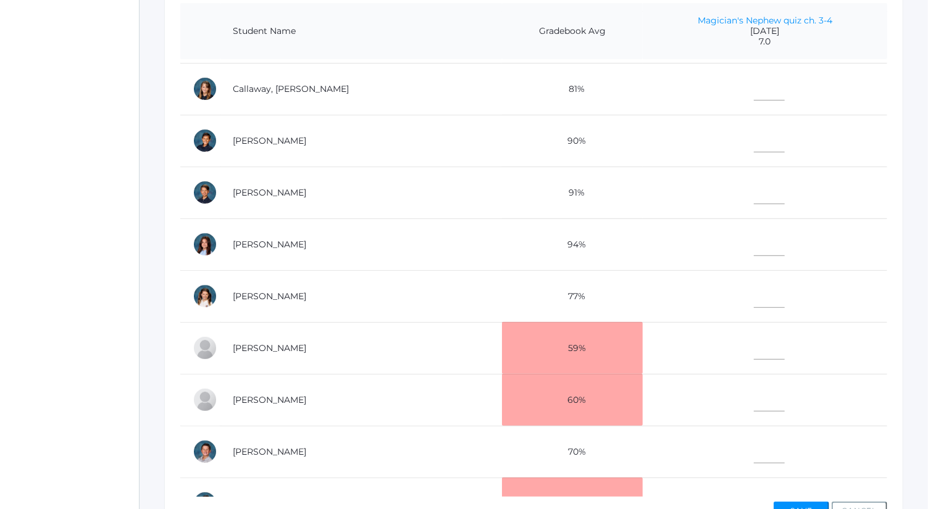
scroll to position [151, 0]
type input"] "7"
click at [754, 241] on input"] "text" at bounding box center [769, 243] width 31 height 28
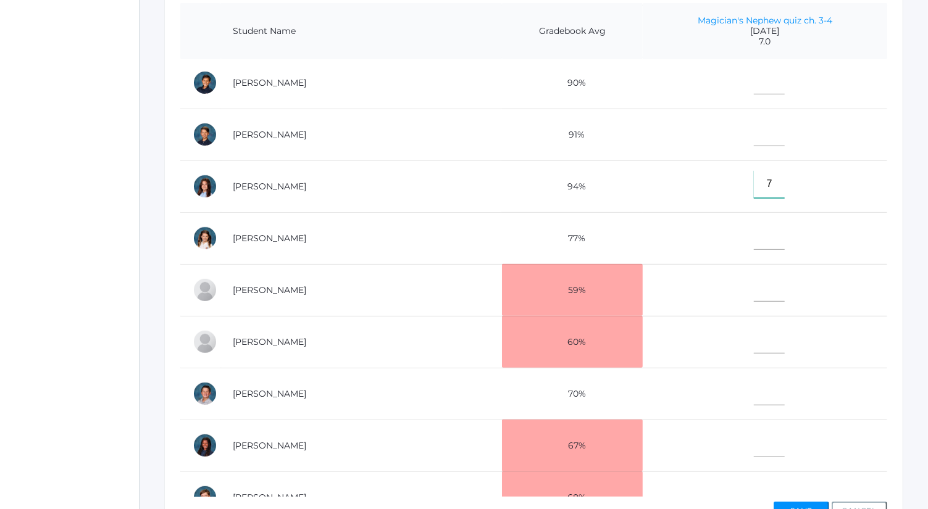
scroll to position [209, 0]
type input"] "7"
click at [754, 329] on input"] "text" at bounding box center [769, 341] width 31 height 28
type input"] "5"
click at [754, 76] on input"] "text" at bounding box center [769, 82] width 31 height 28
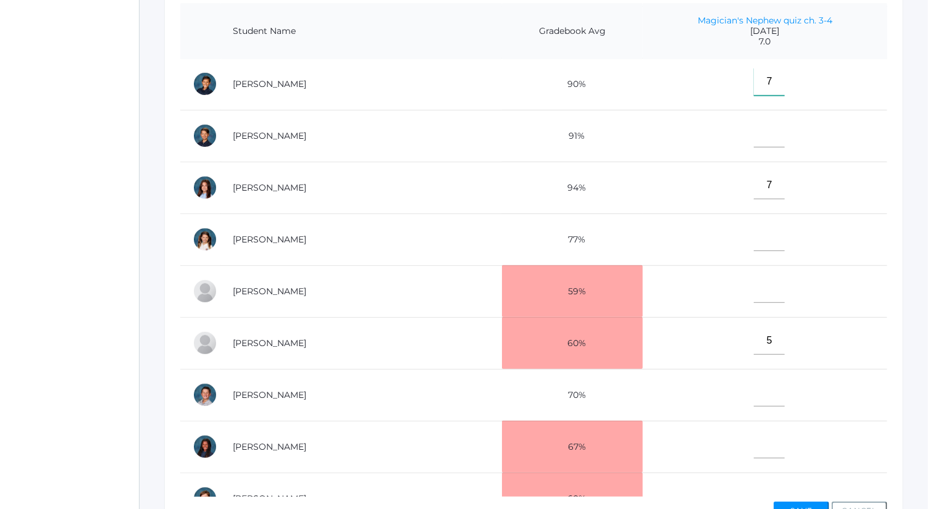
type input"] "7"
click at [754, 120] on input"] "text" at bounding box center [769, 134] width 31 height 28
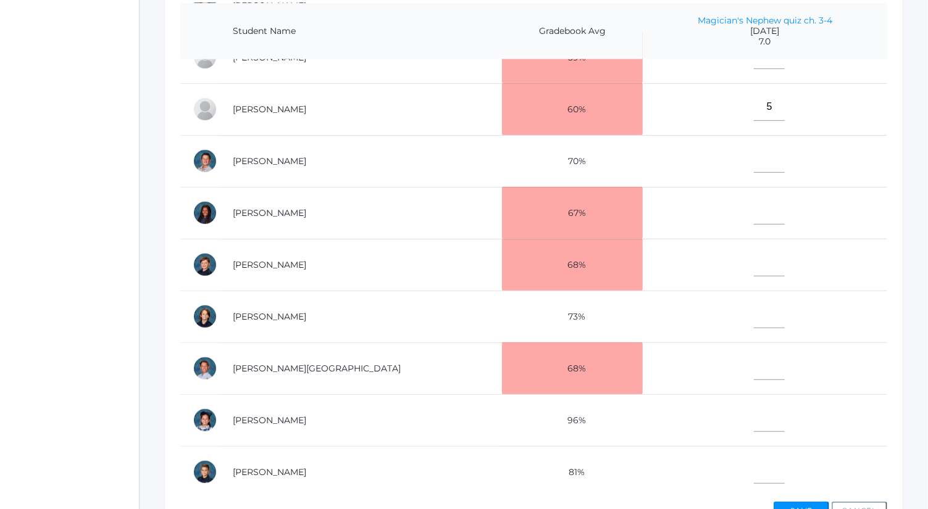
scroll to position [449, 0]
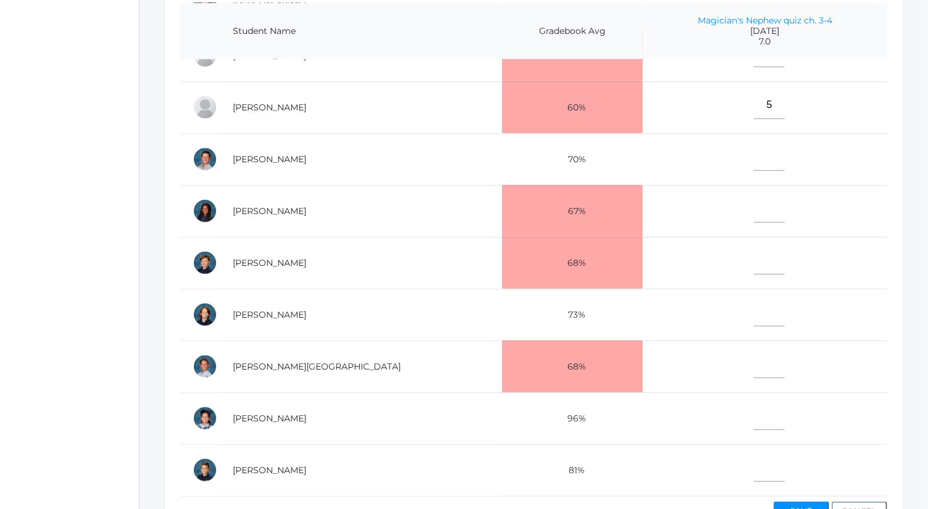
type input"] "7"
click at [754, 151] on input"] "text" at bounding box center [769, 157] width 31 height 28
type input"] "7"
click at [754, 257] on input"] "text" at bounding box center [769, 261] width 31 height 28
type input"] "3"
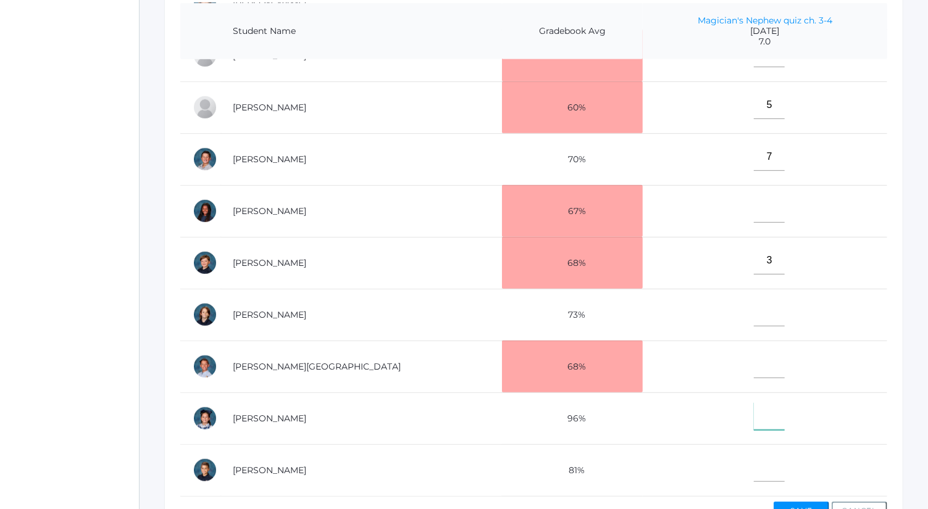
click at [754, 402] on input"] "text" at bounding box center [769, 416] width 31 height 28
type input"] "7"
click at [754, 311] on input"] "text" at bounding box center [769, 313] width 31 height 28
type input"] "7"
click at [754, 204] on input"] "text" at bounding box center [769, 209] width 31 height 28
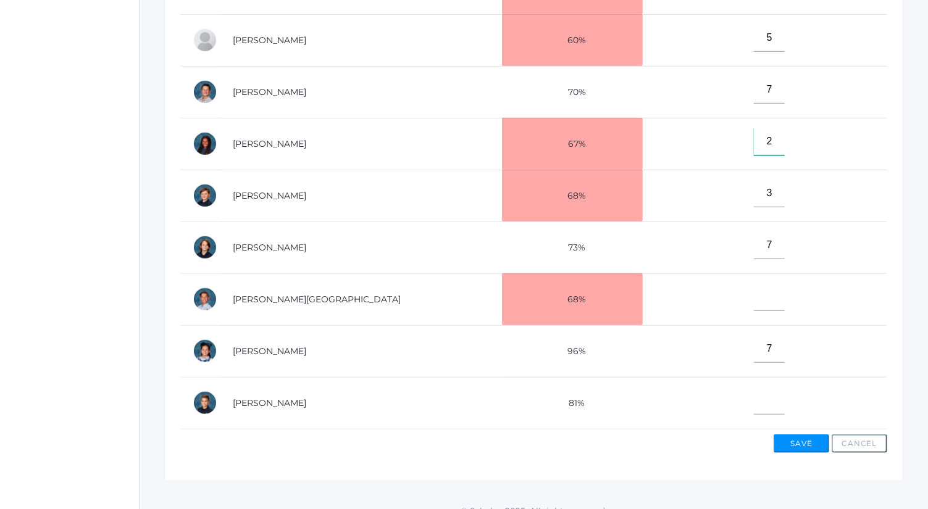
scroll to position [379, 0]
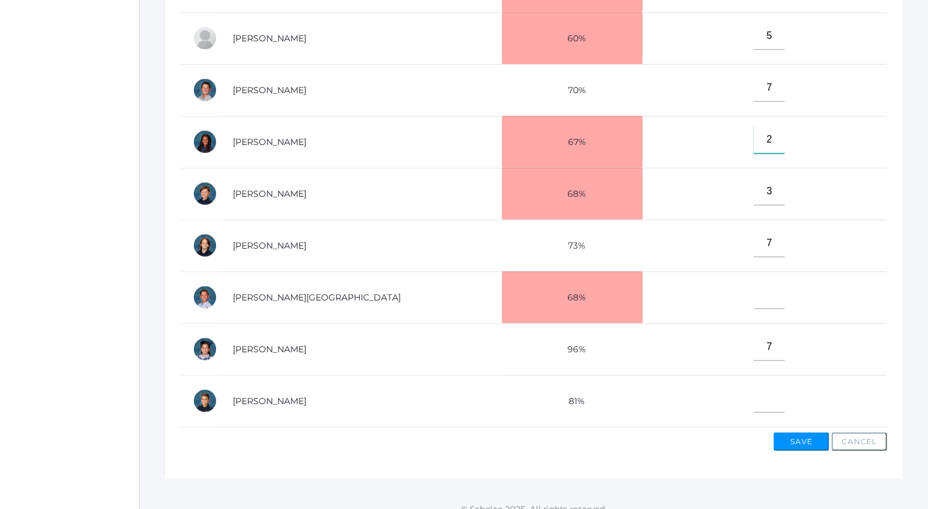
type input"] "2"
click at [804, 438] on button "Save" at bounding box center [801, 442] width 56 height 19
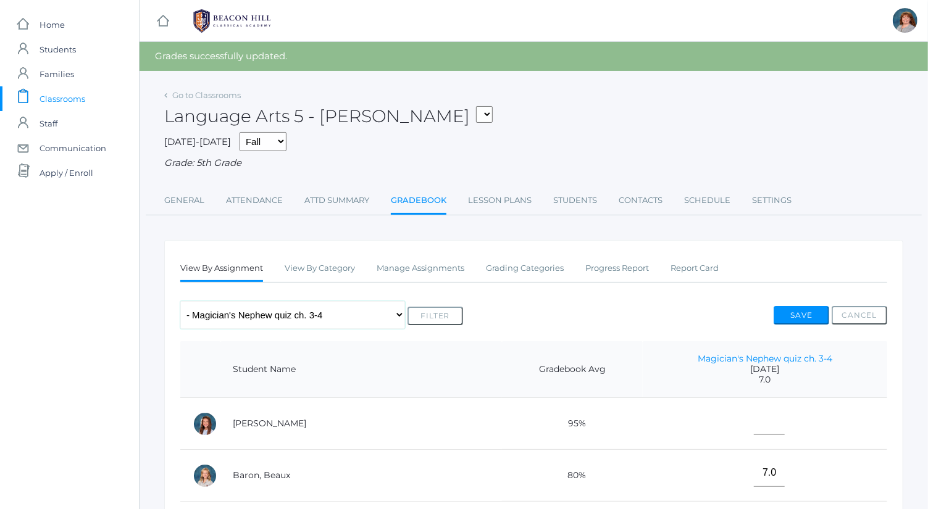
click at [316, 319] on select "Any Assignment Category: Composition - Orca Whale Paragraph - How To - [PERSON_…" at bounding box center [292, 315] width 225 height 28
select select "10033"
click at [180, 301] on select "Any Assignment Category: Composition - Orca Whale Paragraph - How To - [PERSON_…" at bounding box center [292, 315] width 225 height 28
click at [430, 317] on button "Filter" at bounding box center [435, 316] width 56 height 19
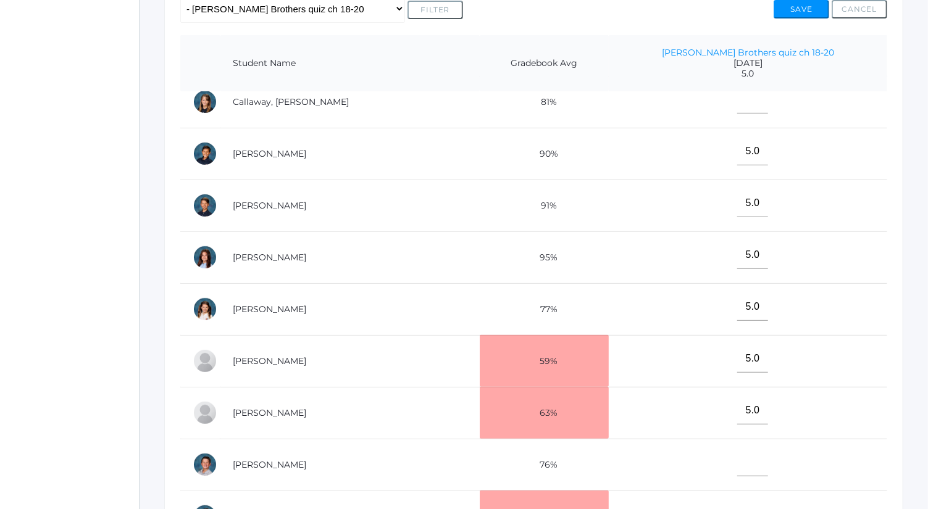
scroll to position [235, 0]
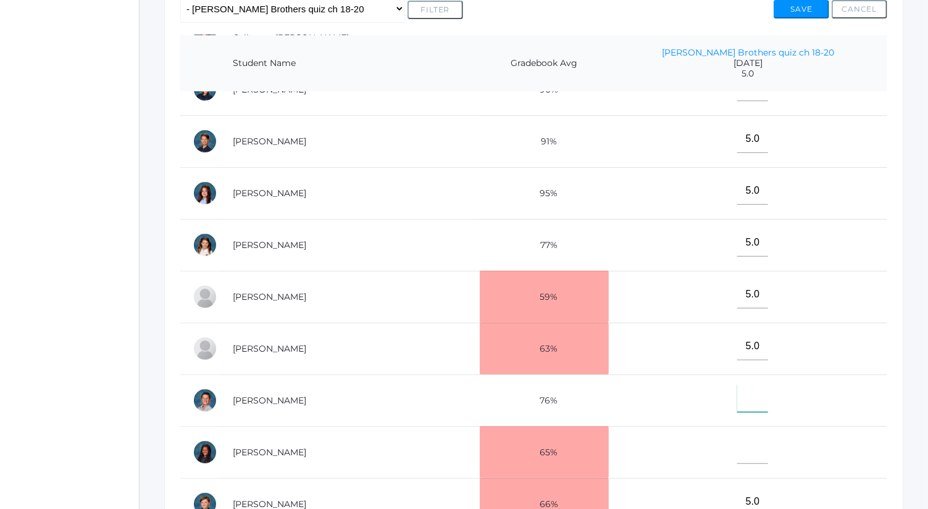
click at [744, 396] on input"] "text" at bounding box center [752, 399] width 31 height 28
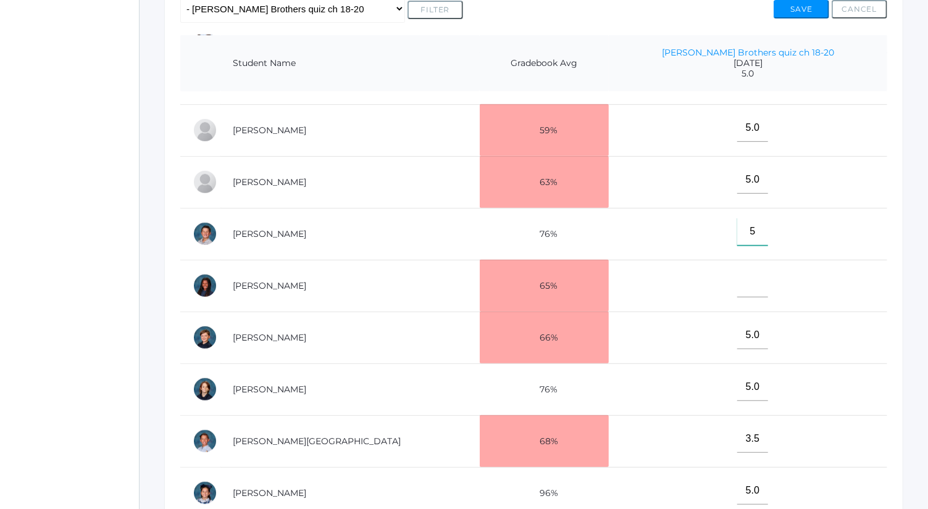
scroll to position [410, 0]
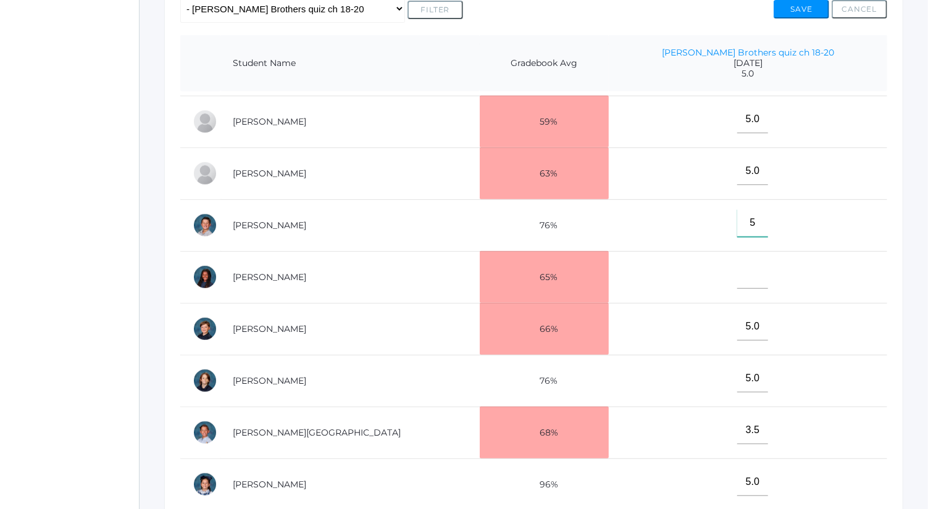
type input"] "5"
click at [747, 265] on input"] "text" at bounding box center [752, 275] width 31 height 28
type input"] "5"
click at [819, 8] on button "Save" at bounding box center [801, 9] width 56 height 19
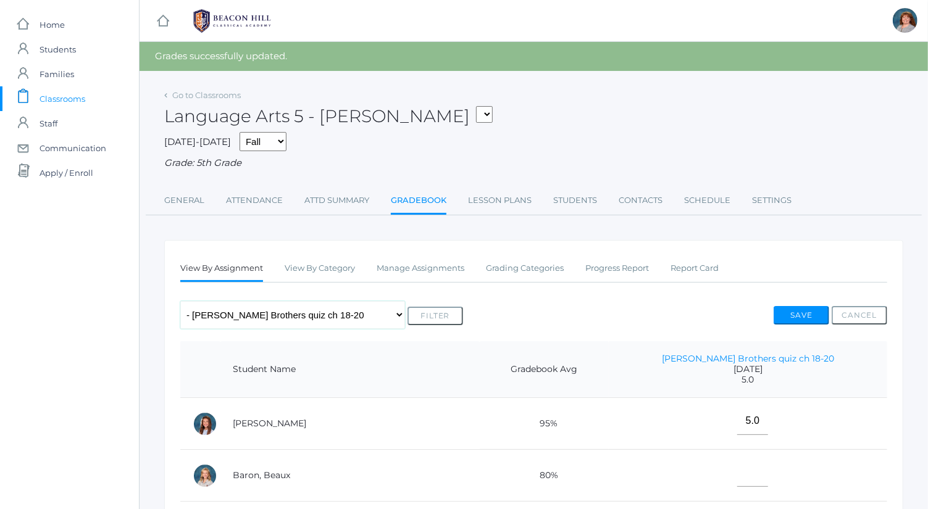
click at [316, 304] on select "Any Assignment Category: Composition - Orca Whale Paragraph - How To - [PERSON_…" at bounding box center [292, 315] width 225 height 28
select select "10035"
click at [180, 301] on select "Any Assignment Category: Composition - Orca Whale Paragraph - How To - [PERSON_…" at bounding box center [292, 315] width 225 height 28
click at [446, 310] on button "Filter" at bounding box center [435, 316] width 56 height 19
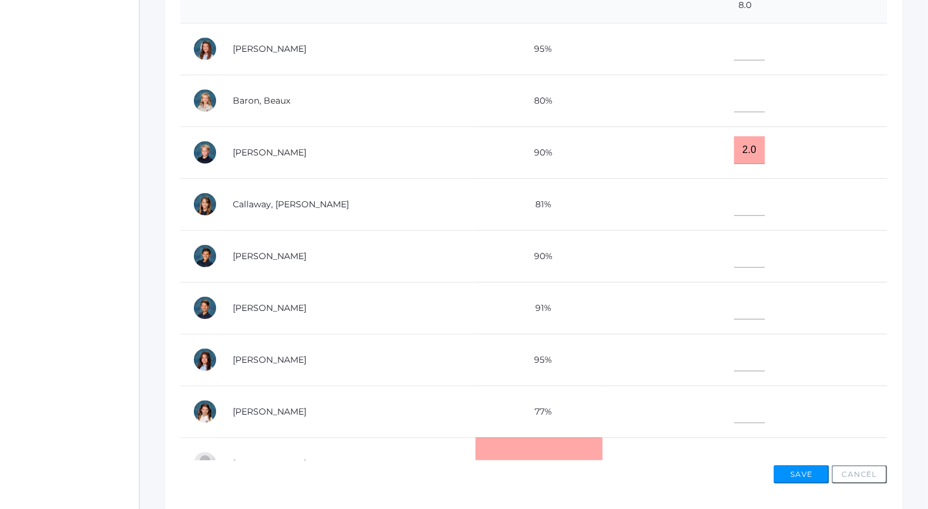
scroll to position [347, 0]
click at [734, 202] on input"] "text" at bounding box center [749, 202] width 31 height 28
type input"] "6"
click at [734, 304] on input"] "text" at bounding box center [749, 305] width 31 height 28
type input"] "8"
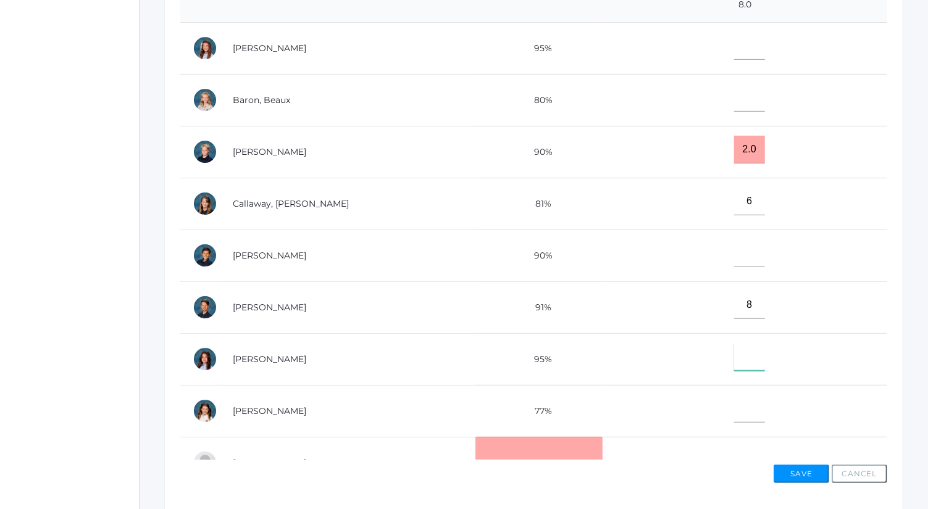
click at [734, 357] on input"] "text" at bounding box center [749, 357] width 31 height 28
type input"] "8"
click at [734, 94] on input"] "text" at bounding box center [749, 98] width 31 height 28
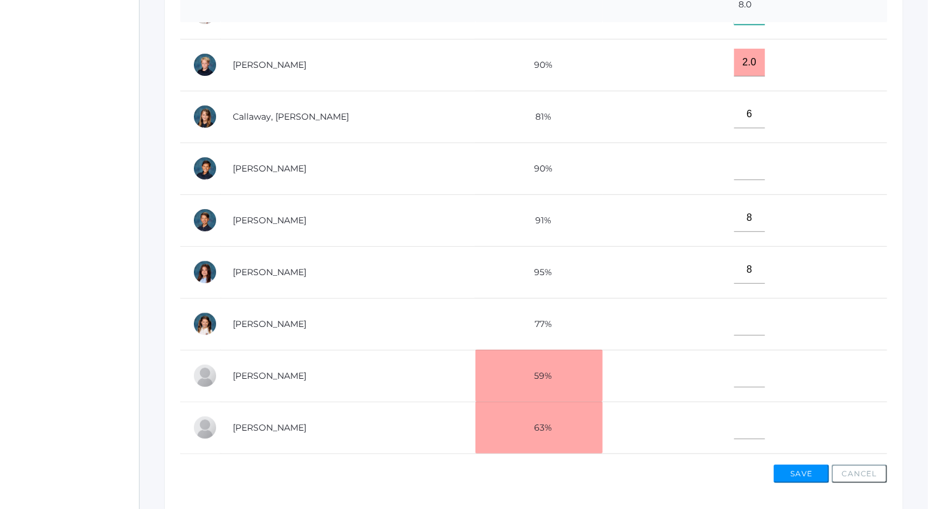
scroll to position [89, 0]
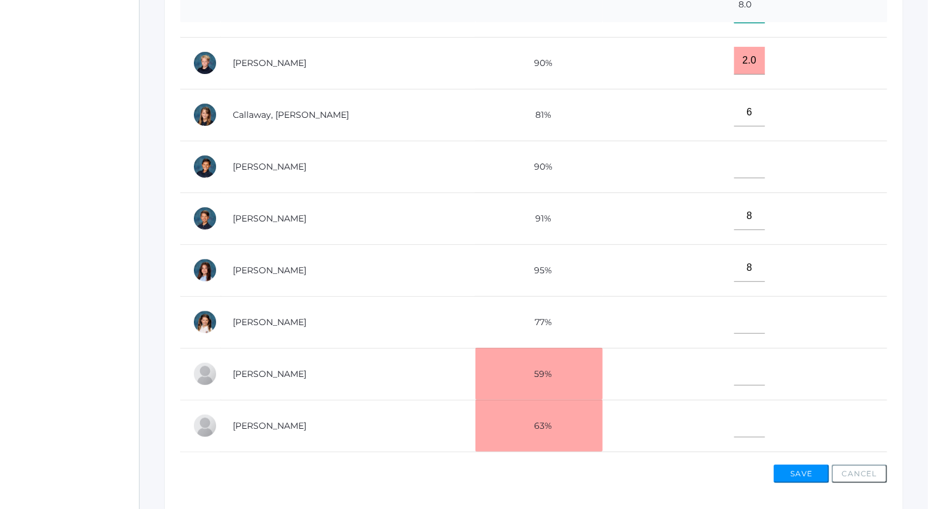
type input"] "8"
click at [734, 421] on input"] "text" at bounding box center [749, 424] width 31 height 28
type input"] "8"
drag, startPoint x: 734, startPoint y: 70, endPoint x: 698, endPoint y: 75, distance: 36.8
click at [698, 75] on td "2.0" at bounding box center [744, 63] width 285 height 52
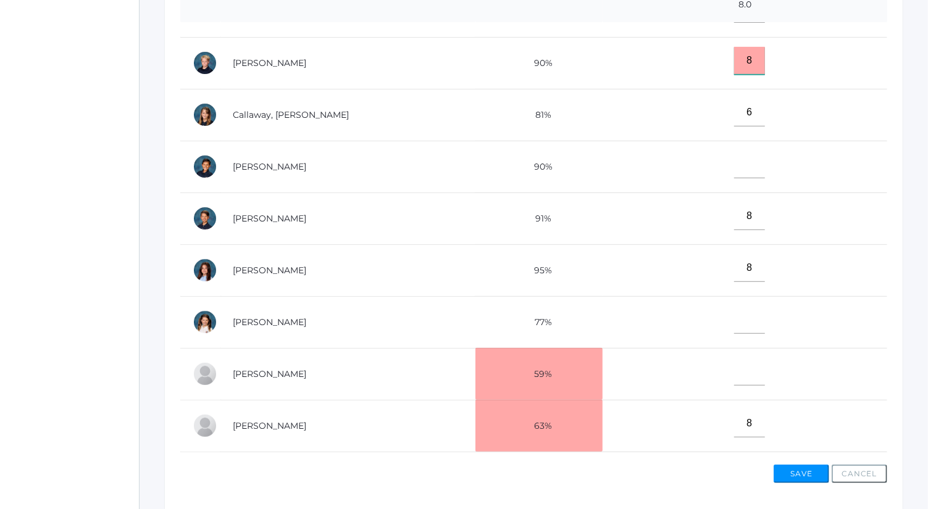
type input "8"
click at [734, 309] on input"] "text" at bounding box center [749, 320] width 31 height 28
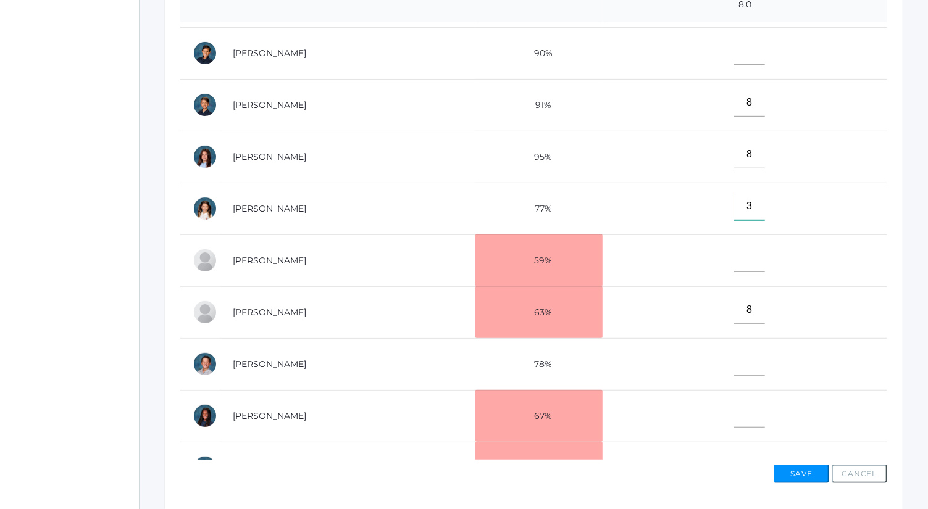
scroll to position [204, 0]
type input"] "3"
click at [734, 43] on input"] "text" at bounding box center [749, 50] width 31 height 28
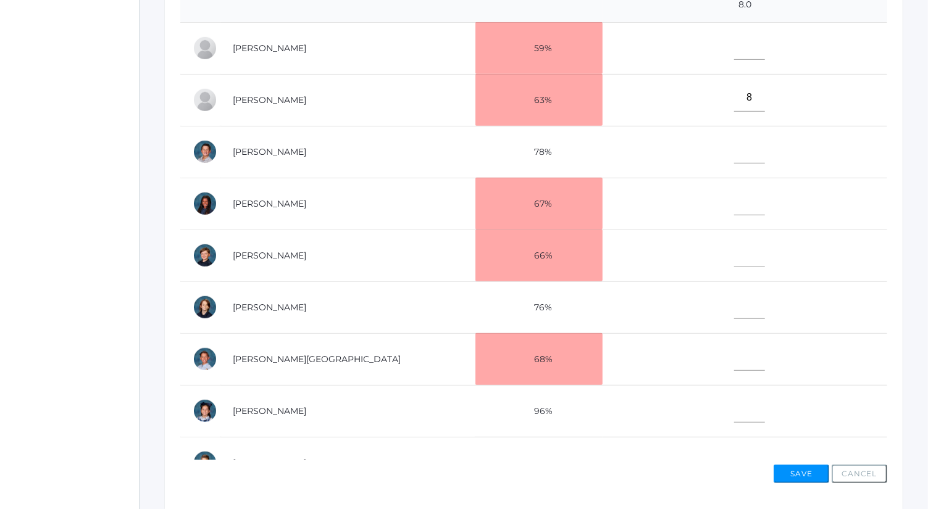
scroll to position [449, 0]
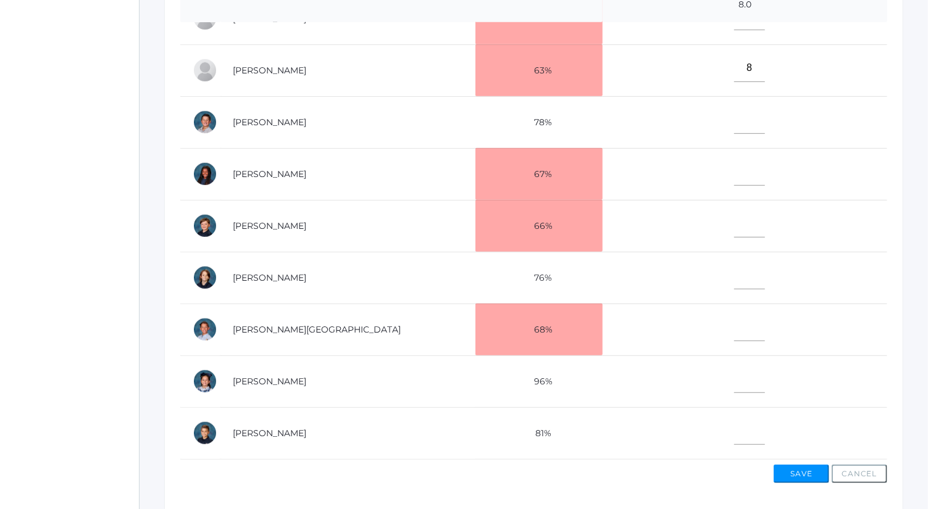
type input"] "7"
click at [734, 320] on input"] "text" at bounding box center [749, 328] width 31 height 28
type input"] "6"
click at [734, 365] on input"] "text" at bounding box center [749, 379] width 31 height 28
type input"] "7.5"
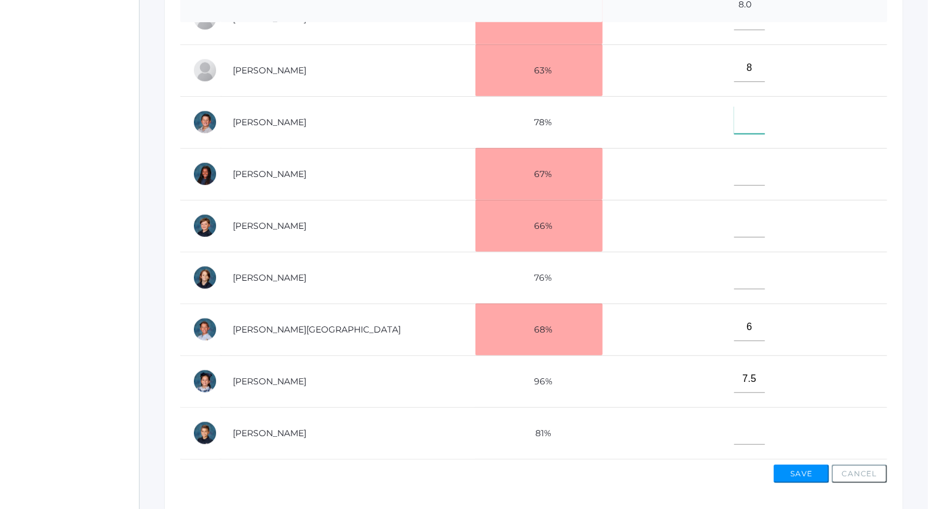
click at [734, 107] on input"] "text" at bounding box center [749, 120] width 31 height 28
type input"] "8"
click at [734, 160] on input"] "text" at bounding box center [749, 172] width 31 height 28
type input"] "2"
click at [734, 270] on input"] "text" at bounding box center [749, 276] width 31 height 28
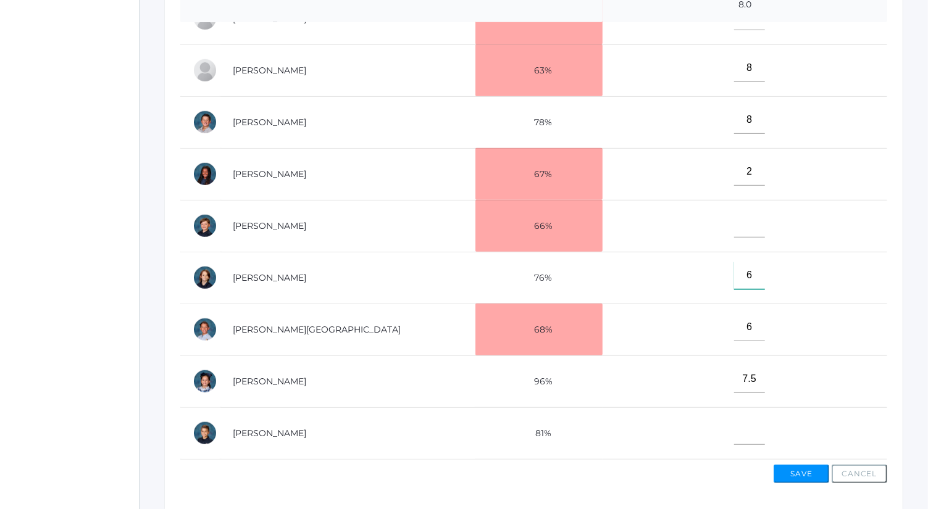
type input"] "6"
click at [811, 468] on button "Save" at bounding box center [801, 474] width 56 height 19
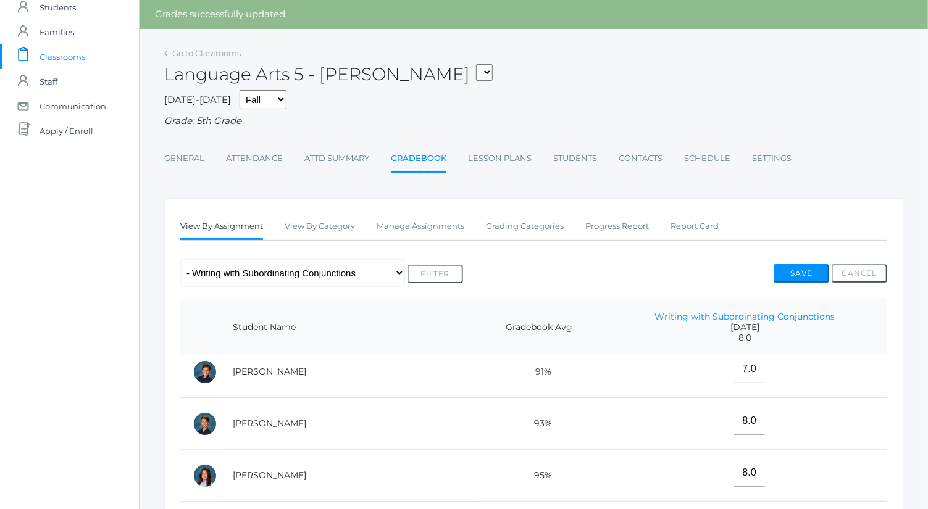
scroll to position [43, 0]
click at [359, 280] on select "Any Assignment Category: Composition - Orca Whale Paragraph - How To - [PERSON_…" at bounding box center [292, 272] width 225 height 28
select select "10118"
click at [180, 258] on select "Any Assignment Category: Composition - Orca Whale Paragraph - How To - Mrs. Gra…" at bounding box center [292, 272] width 225 height 28
click at [420, 266] on button "Filter" at bounding box center [435, 273] width 56 height 19
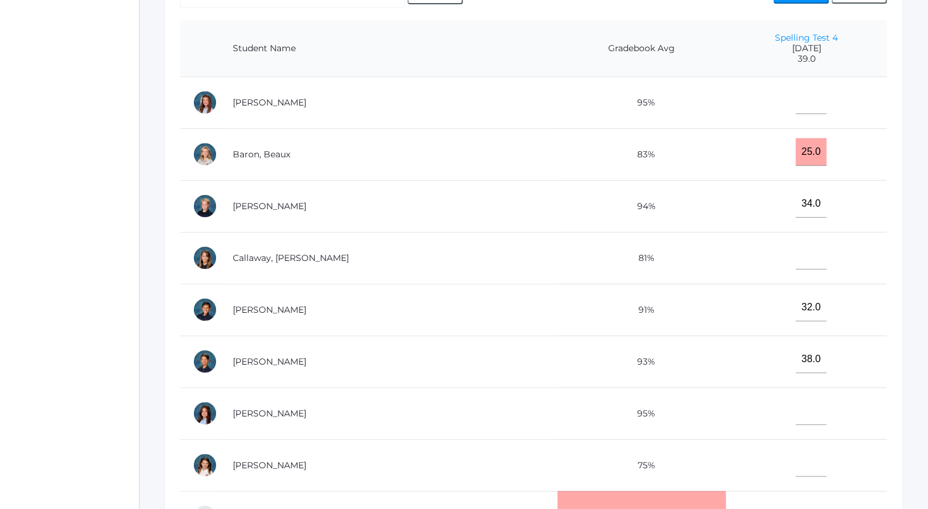
scroll to position [293, 0]
click at [796, 410] on input"] "text" at bounding box center [811, 411] width 31 height 28
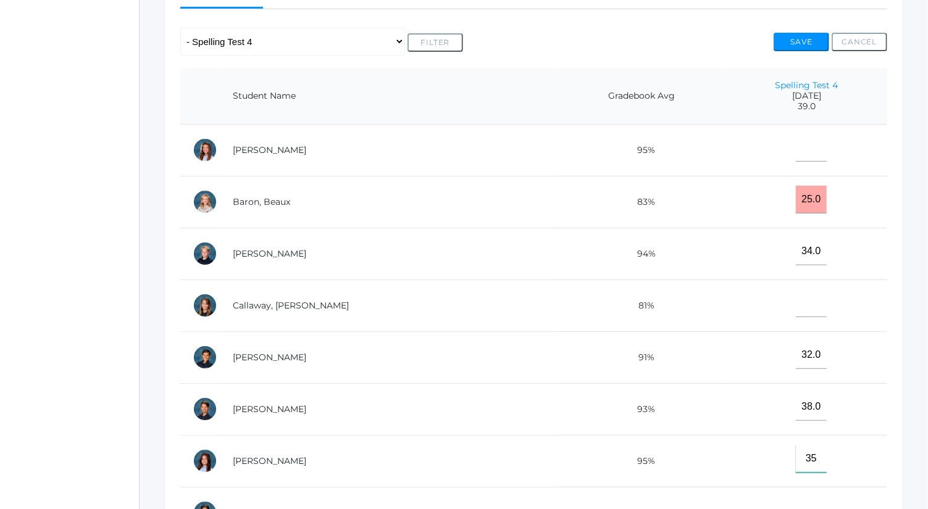
scroll to position [243, 0]
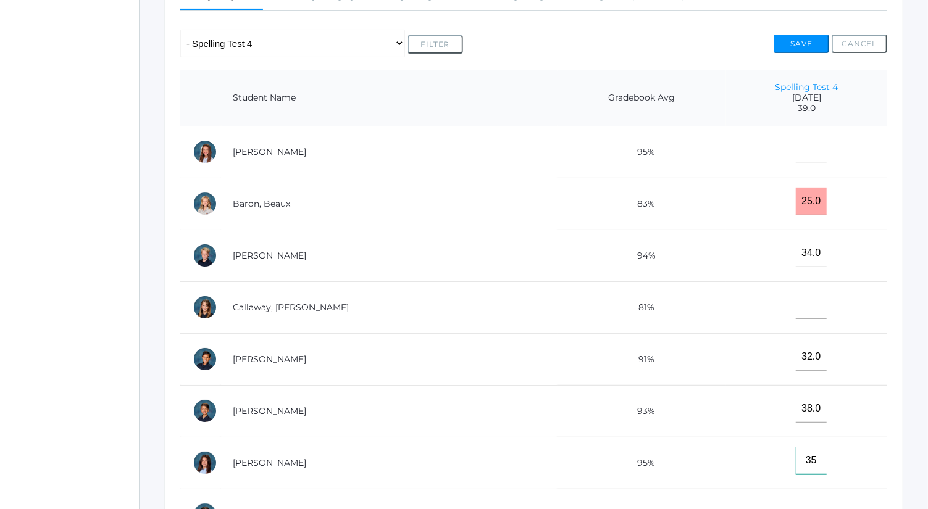
type input"] "35"
click at [807, 45] on button "Save" at bounding box center [801, 44] width 56 height 19
